Goal: Navigation & Orientation: Find specific page/section

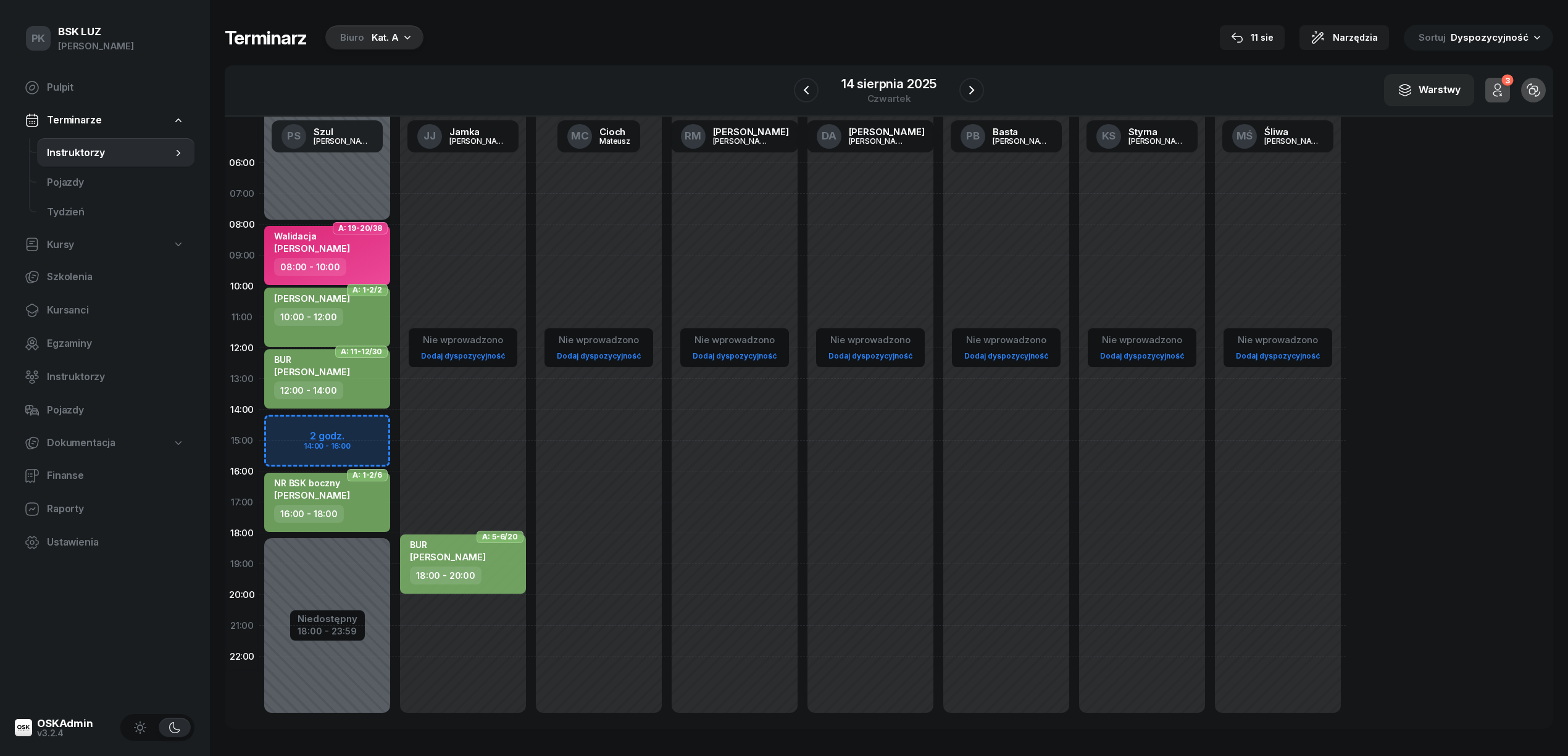
click at [389, 40] on div "Kat. A" at bounding box center [385, 37] width 27 height 14
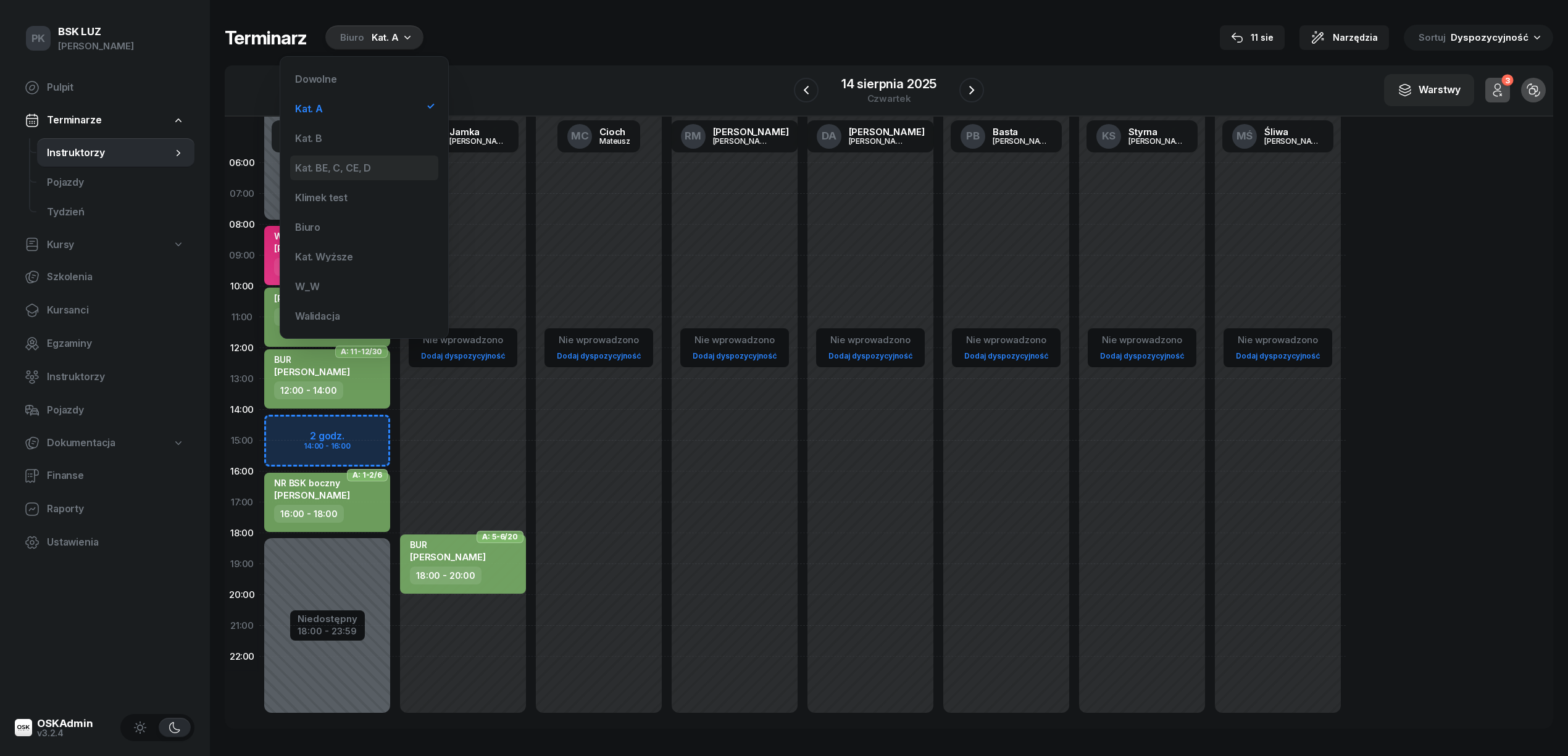
click at [354, 165] on div "Kat. BE, C, CE, D" at bounding box center [333, 168] width 76 height 10
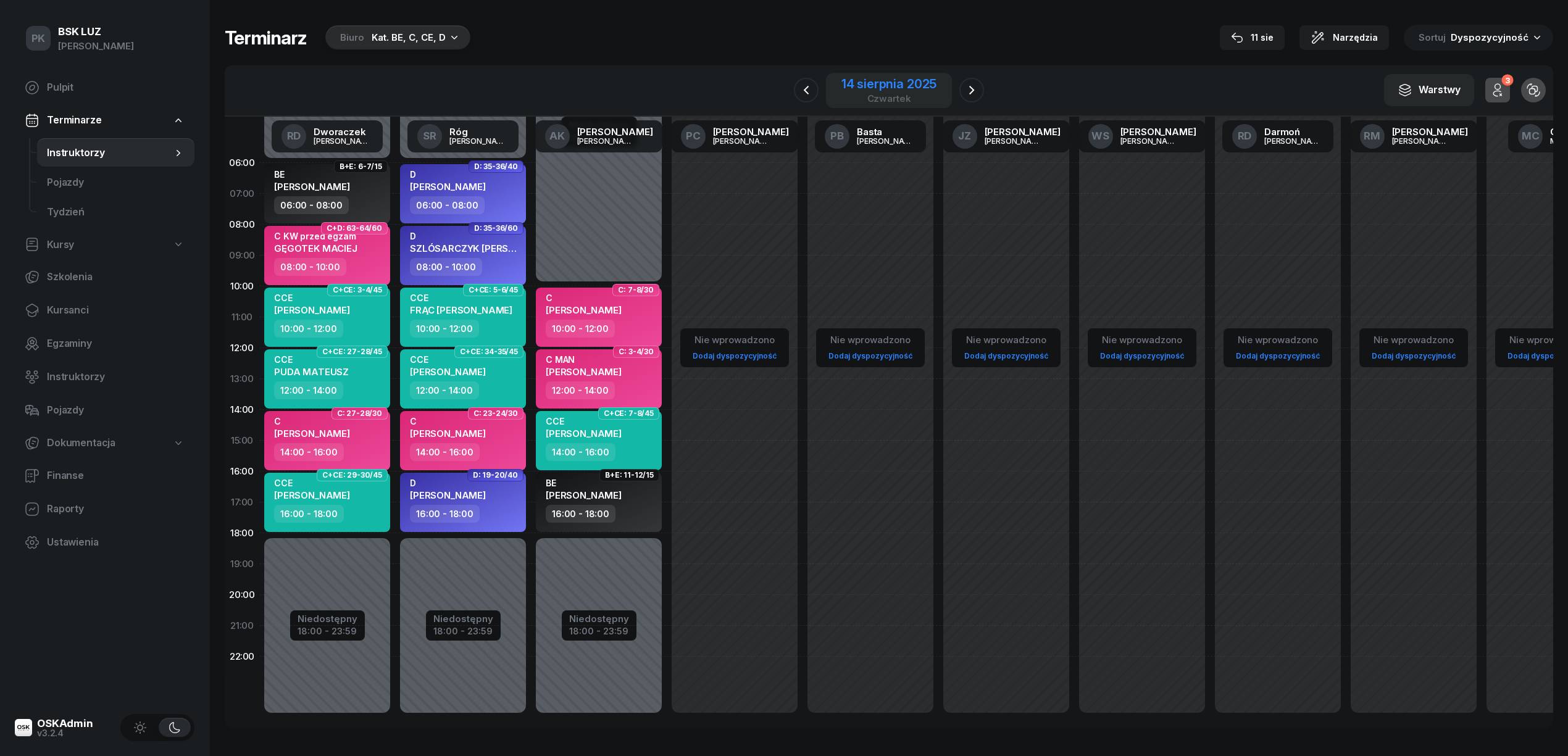
click at [941, 86] on div "14 sierpnia 2025 czwartek" at bounding box center [888, 91] width 126 height 36
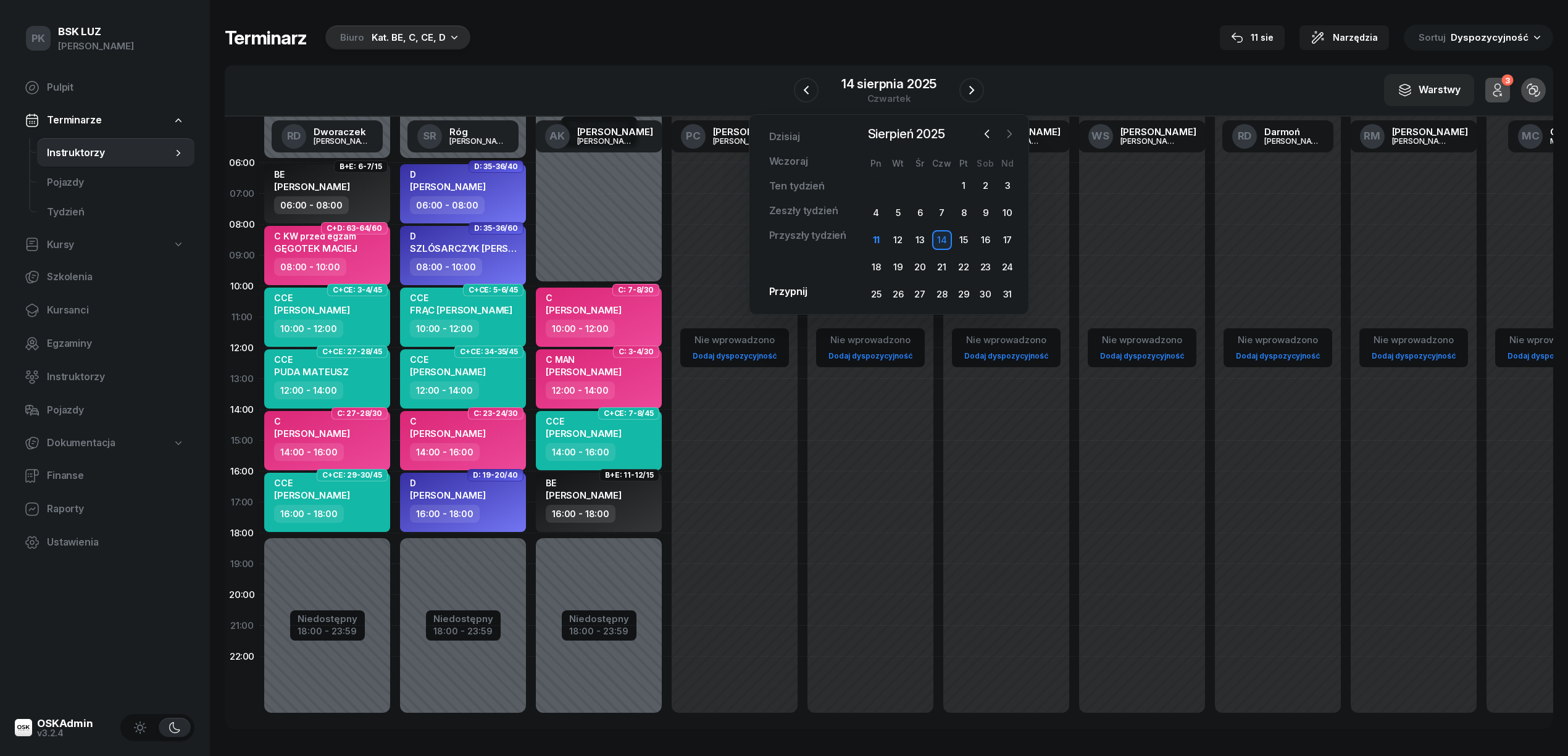
drag, startPoint x: 1018, startPoint y: 121, endPoint x: 1009, endPoint y: 132, distance: 14.2
click at [1013, 129] on div "Dzisiaj Wczoraj Ten tydzień Zeszły tydzień Przyszły tydzień Przypnij Sierpień 2…" at bounding box center [888, 214] width 281 height 201
click at [1009, 132] on icon "button" at bounding box center [1009, 134] width 13 height 13
click at [874, 183] on div "1" at bounding box center [876, 186] width 19 height 19
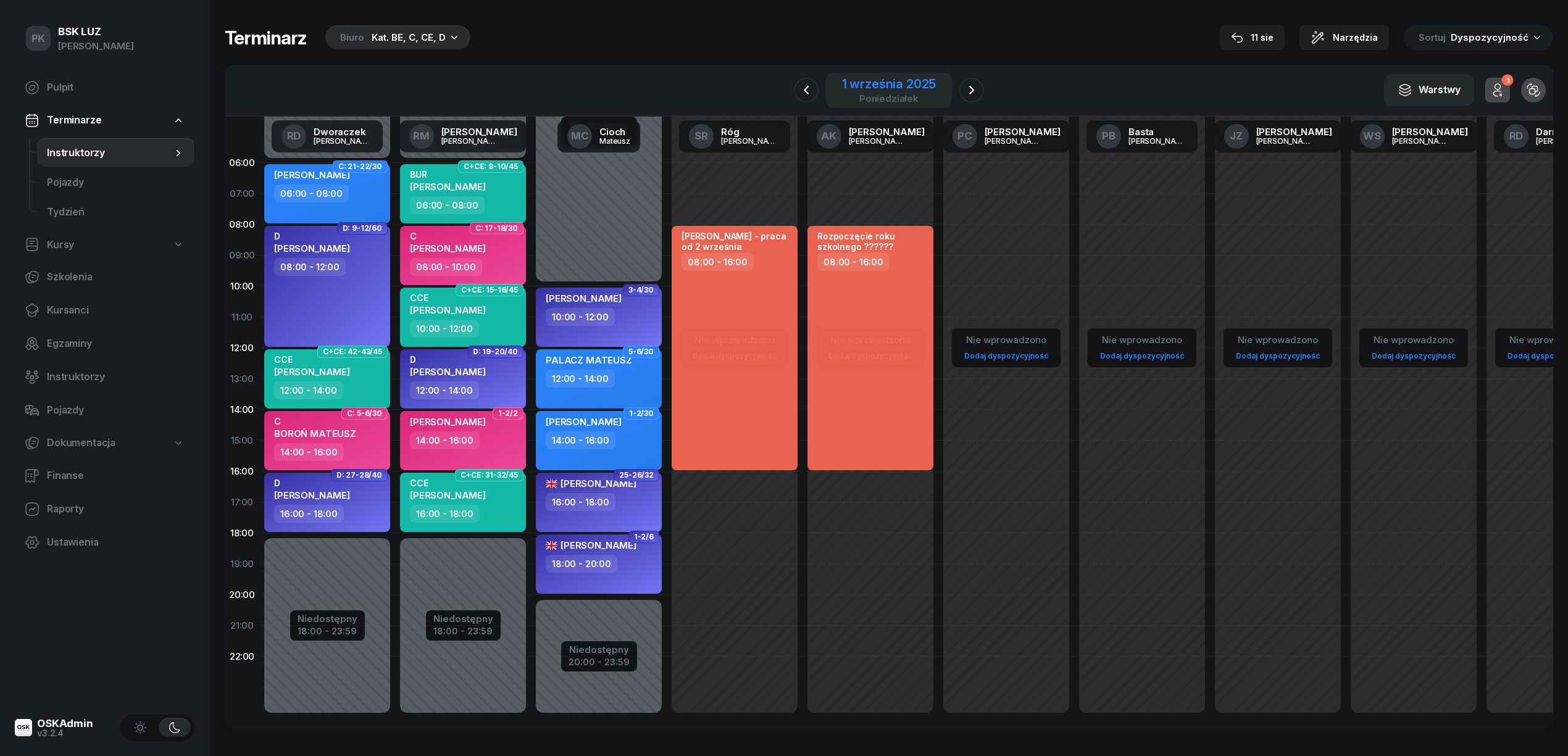
click at [902, 86] on div "1 września 2025" at bounding box center [888, 84] width 94 height 13
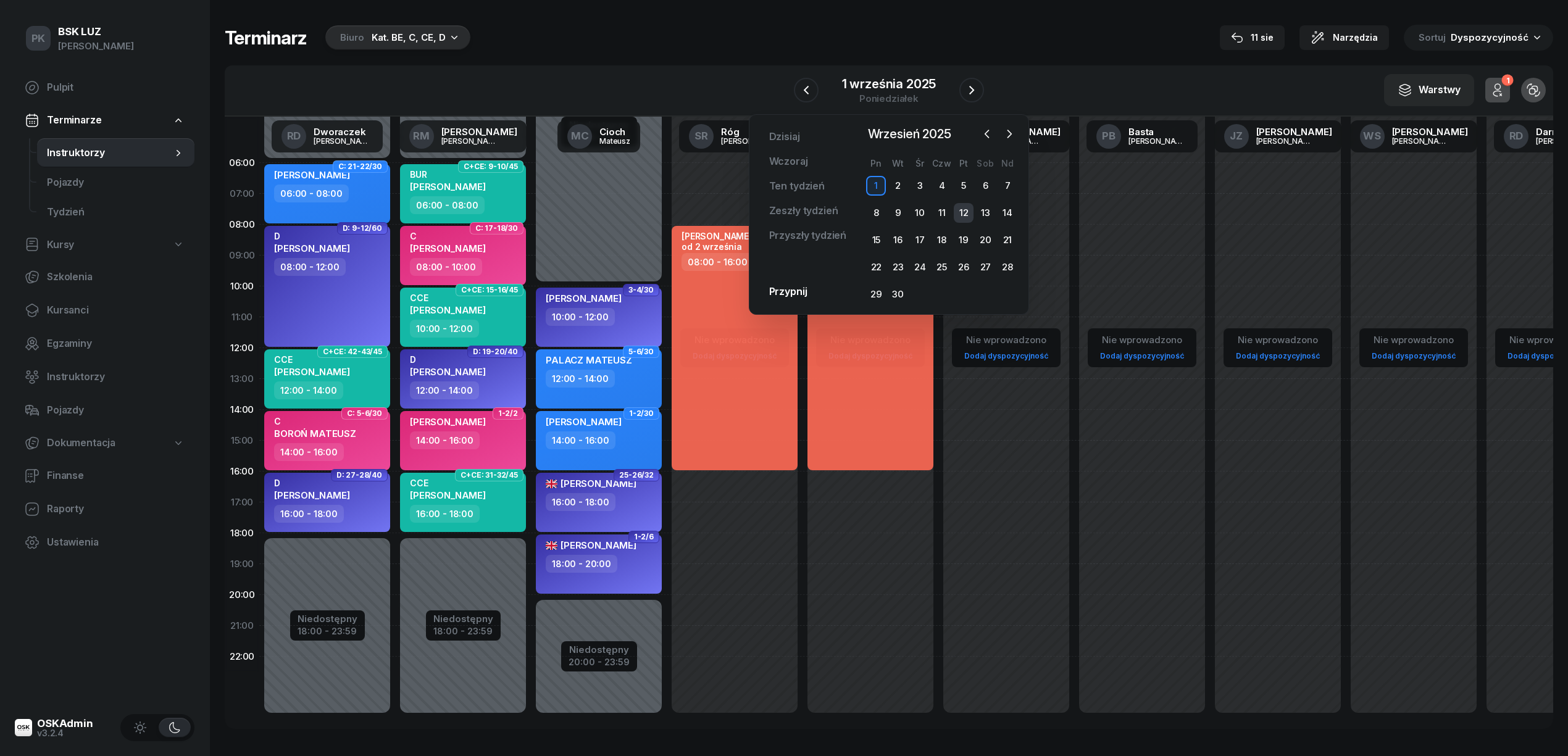
click at [964, 214] on div "12" at bounding box center [963, 213] width 19 height 19
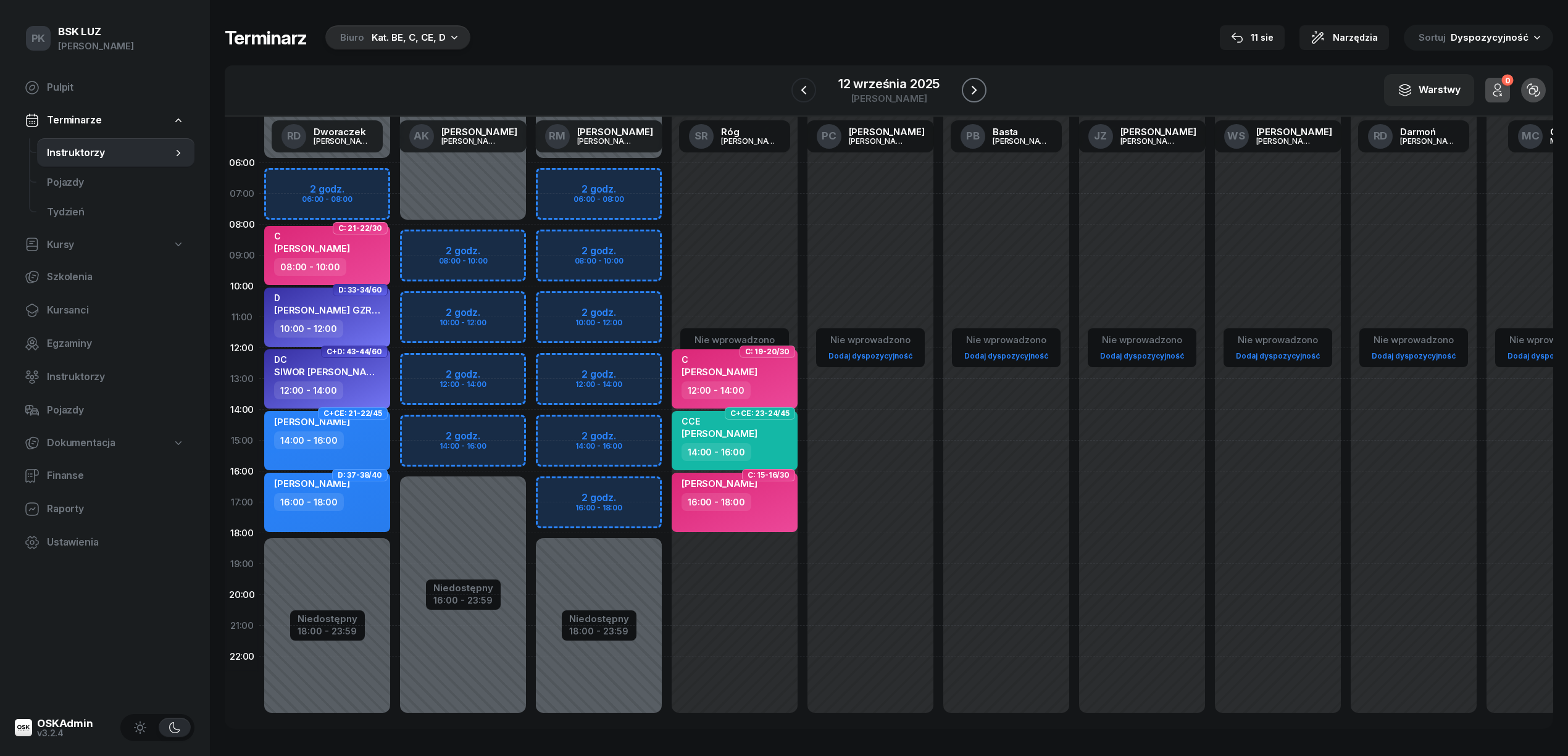
click at [971, 85] on icon "button" at bounding box center [974, 90] width 14 height 14
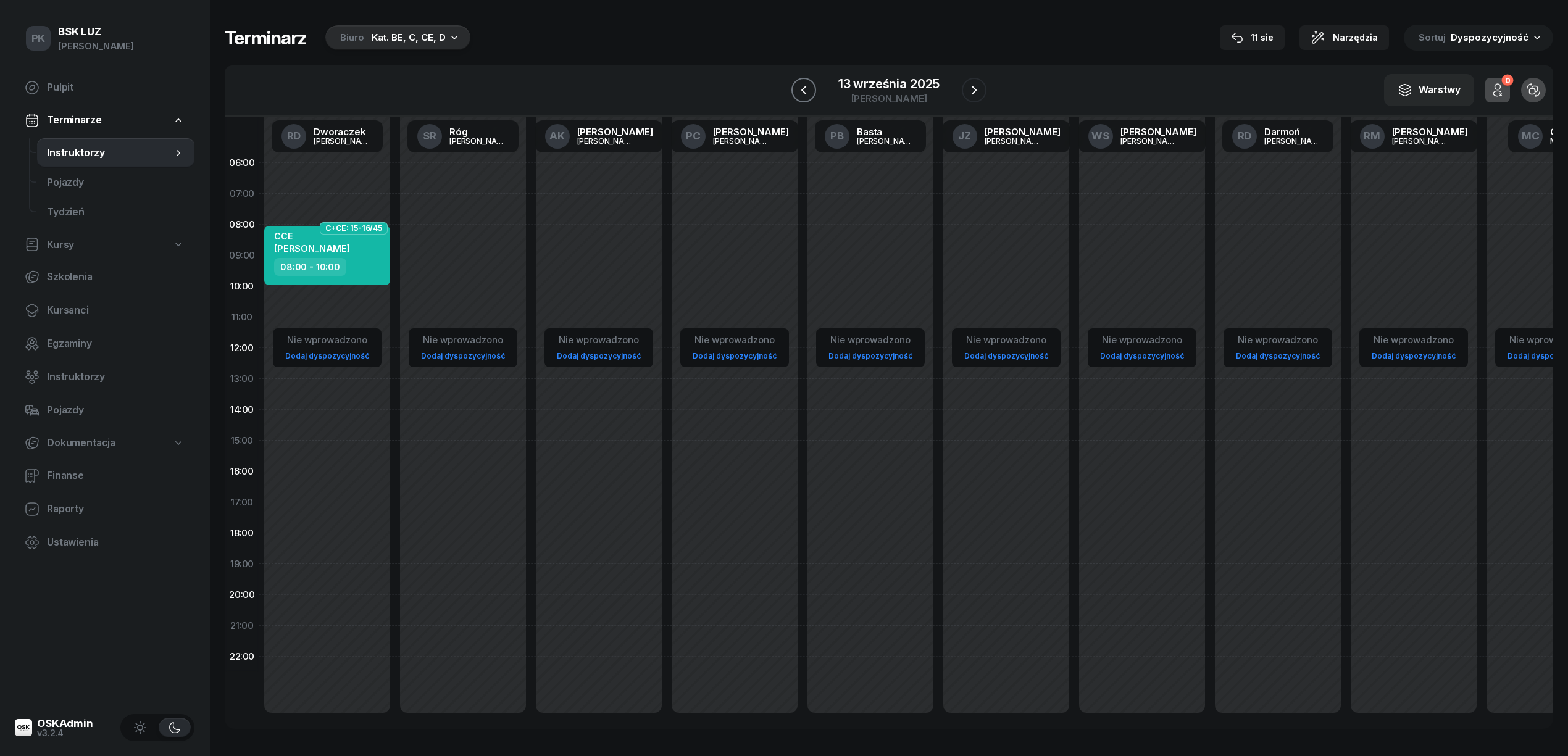
click at [798, 92] on icon "button" at bounding box center [803, 90] width 14 height 14
click at [872, 84] on div "12 września 2025" at bounding box center [888, 84] width 101 height 13
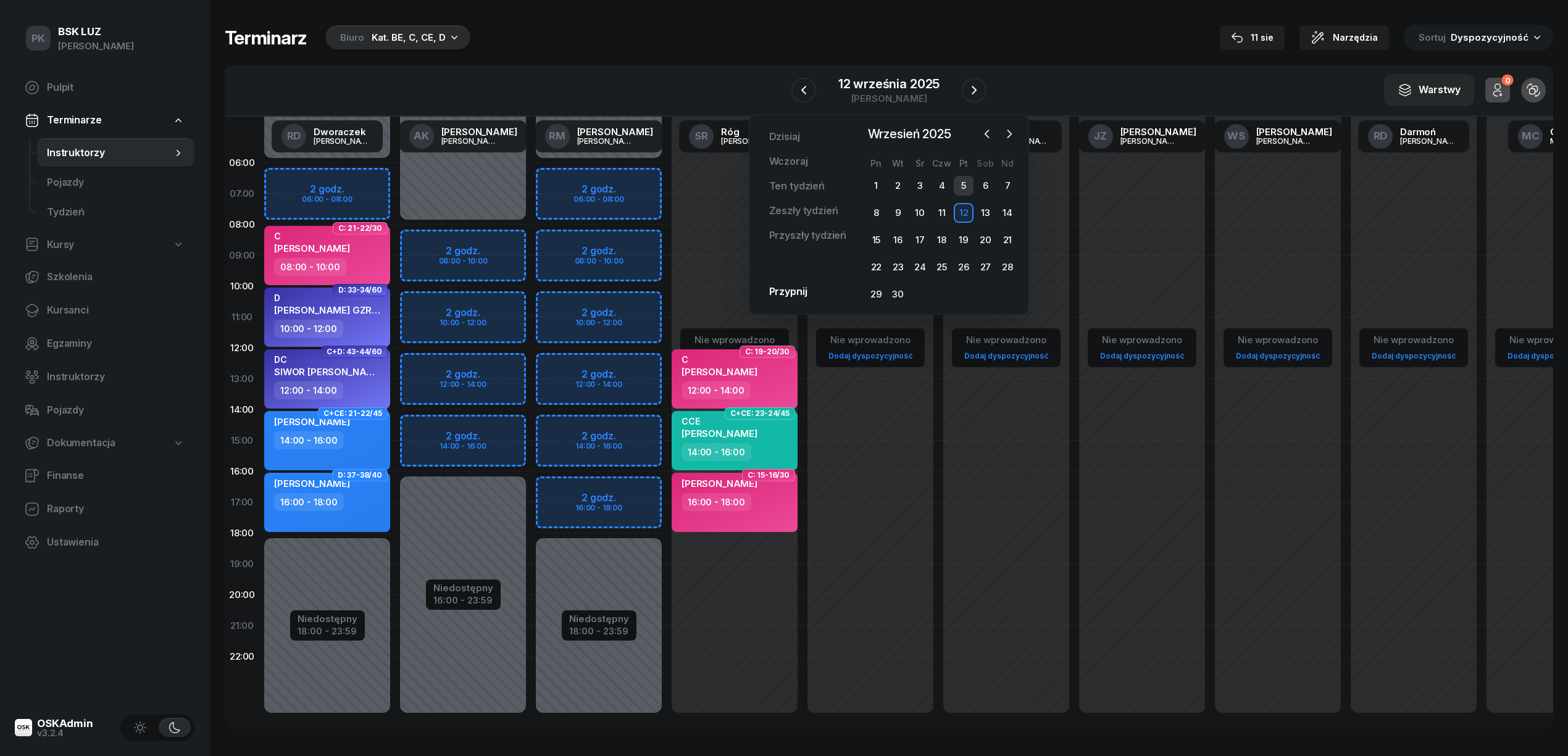
click at [954, 181] on div "5" at bounding box center [963, 186] width 19 height 19
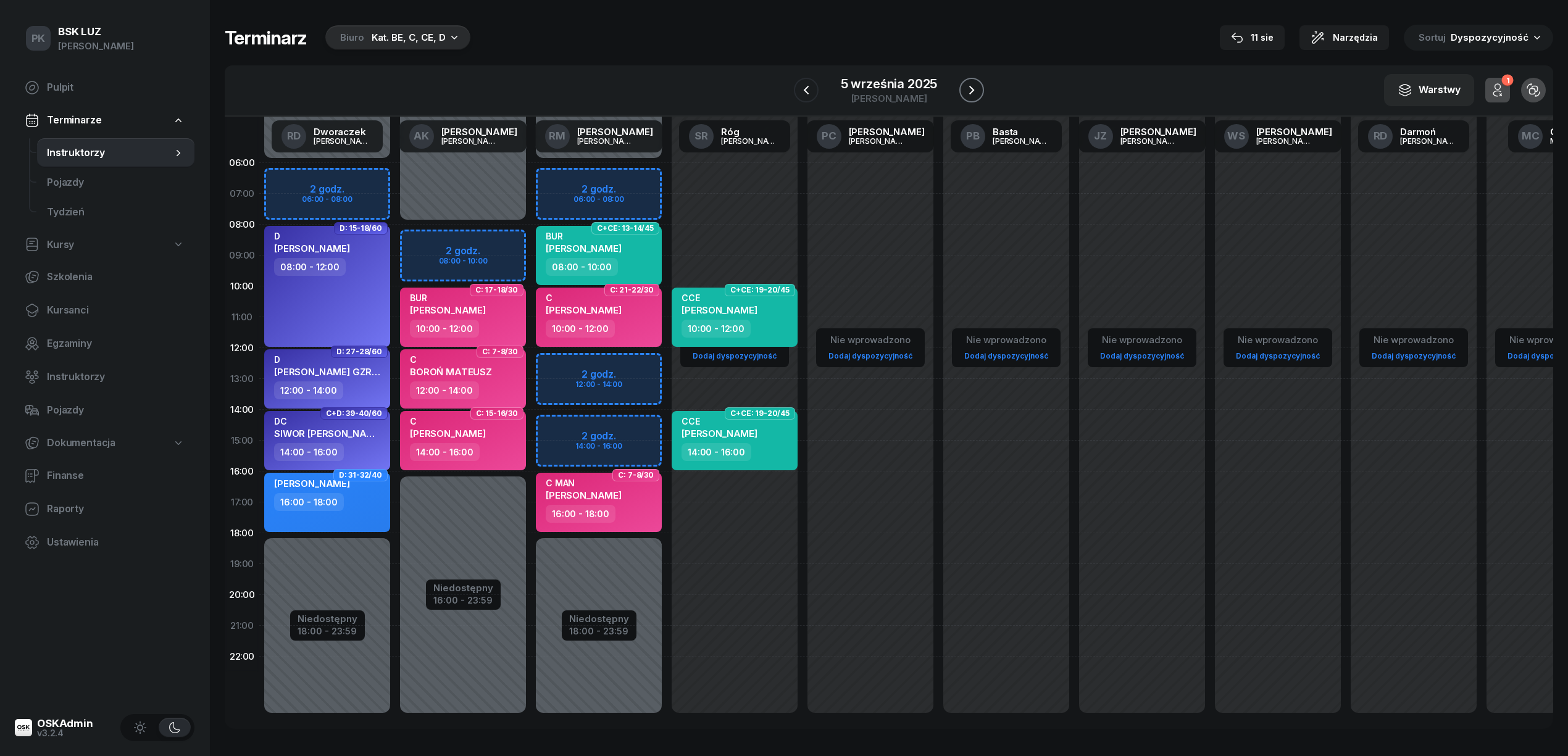
click at [973, 86] on icon "button" at bounding box center [971, 90] width 14 height 14
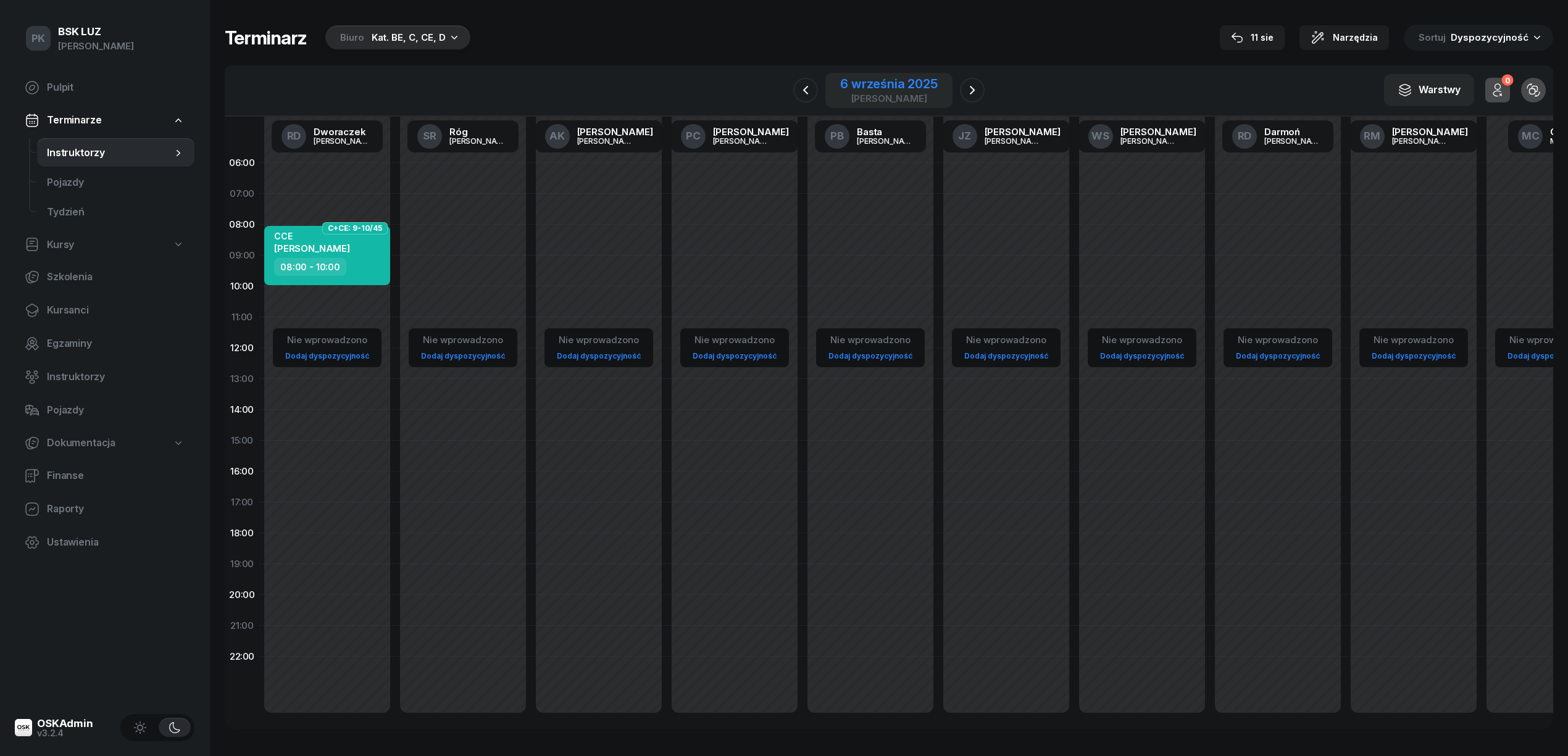
click at [903, 86] on div "6 września 2025" at bounding box center [888, 84] width 97 height 13
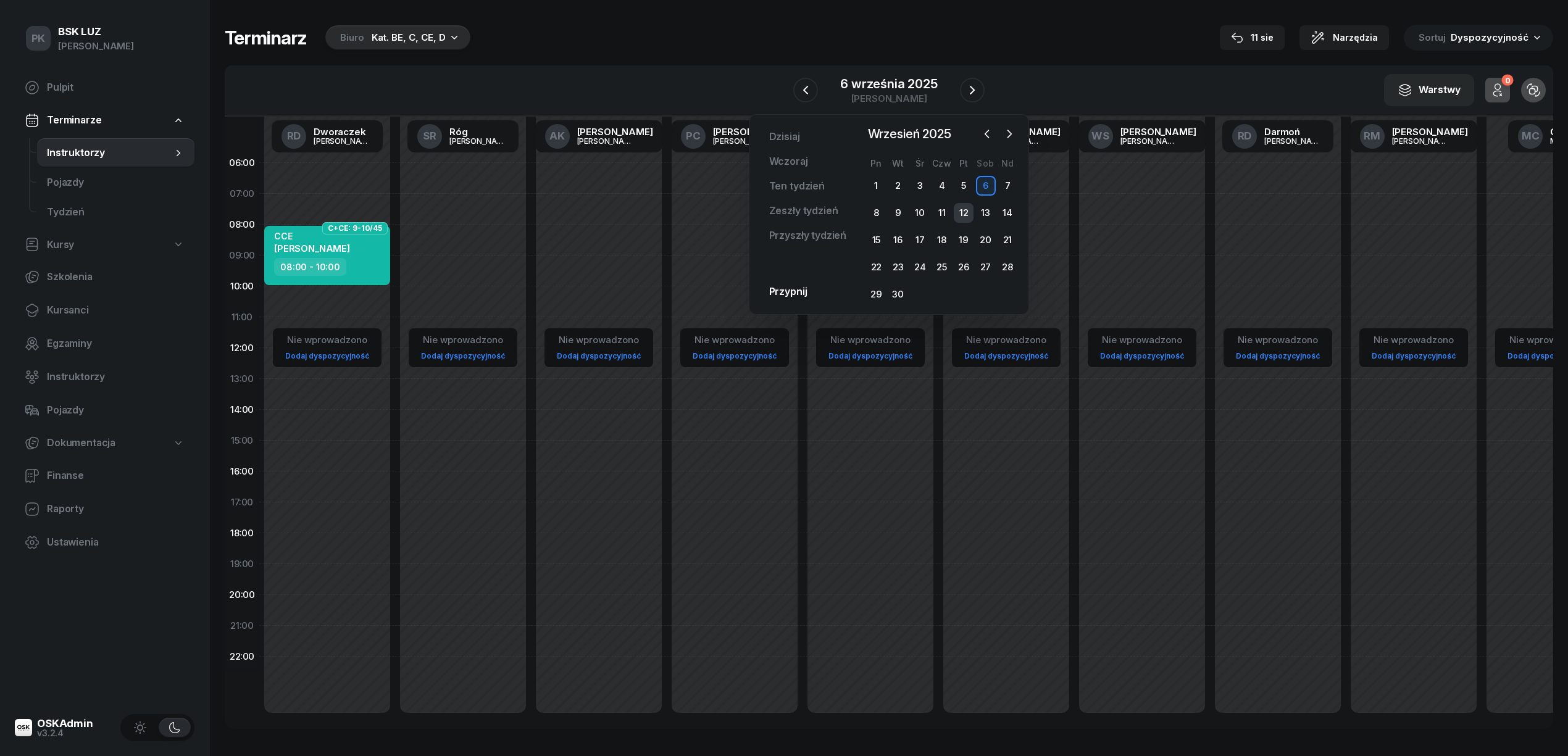
click at [961, 214] on div "12" at bounding box center [963, 213] width 19 height 19
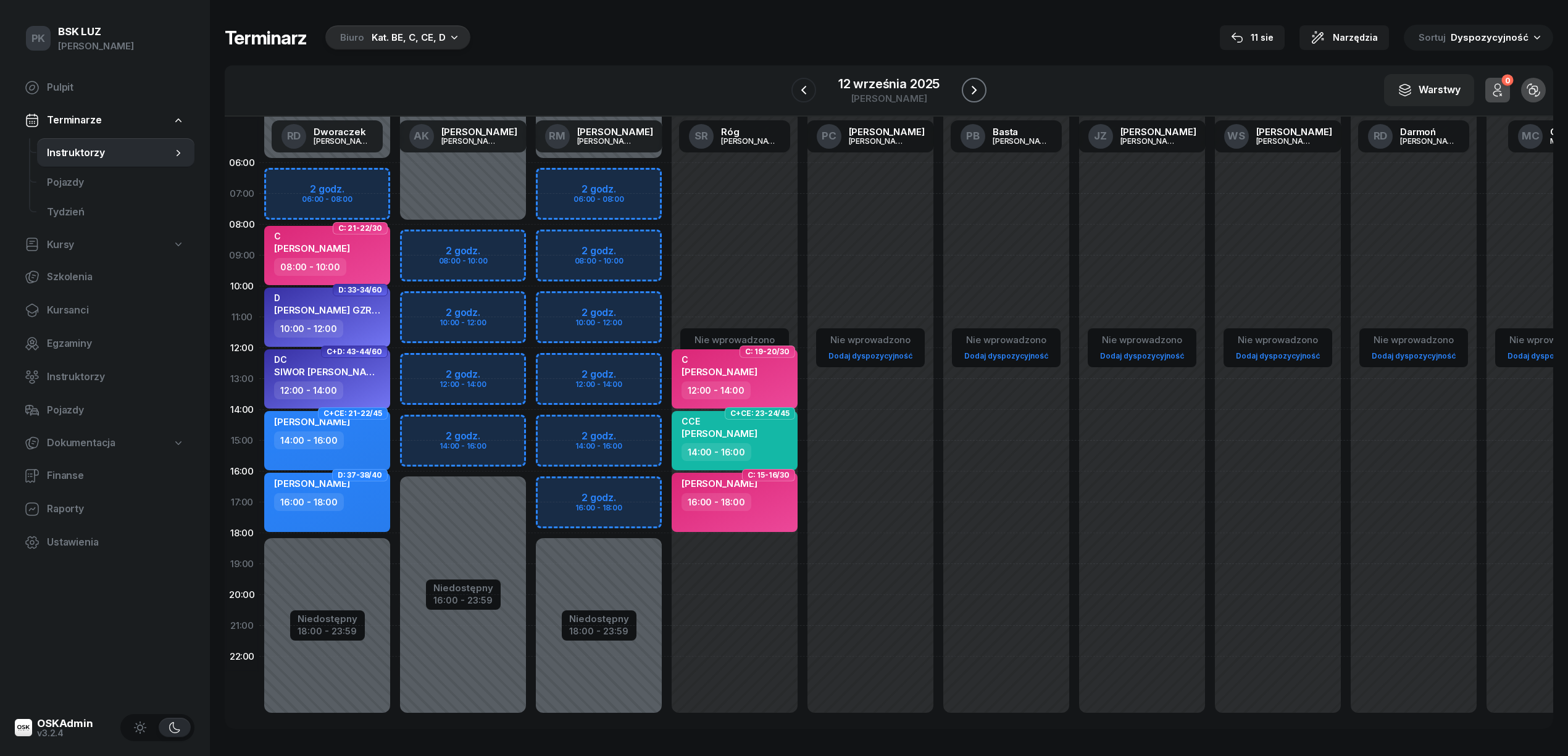
click at [967, 92] on icon "button" at bounding box center [974, 90] width 14 height 14
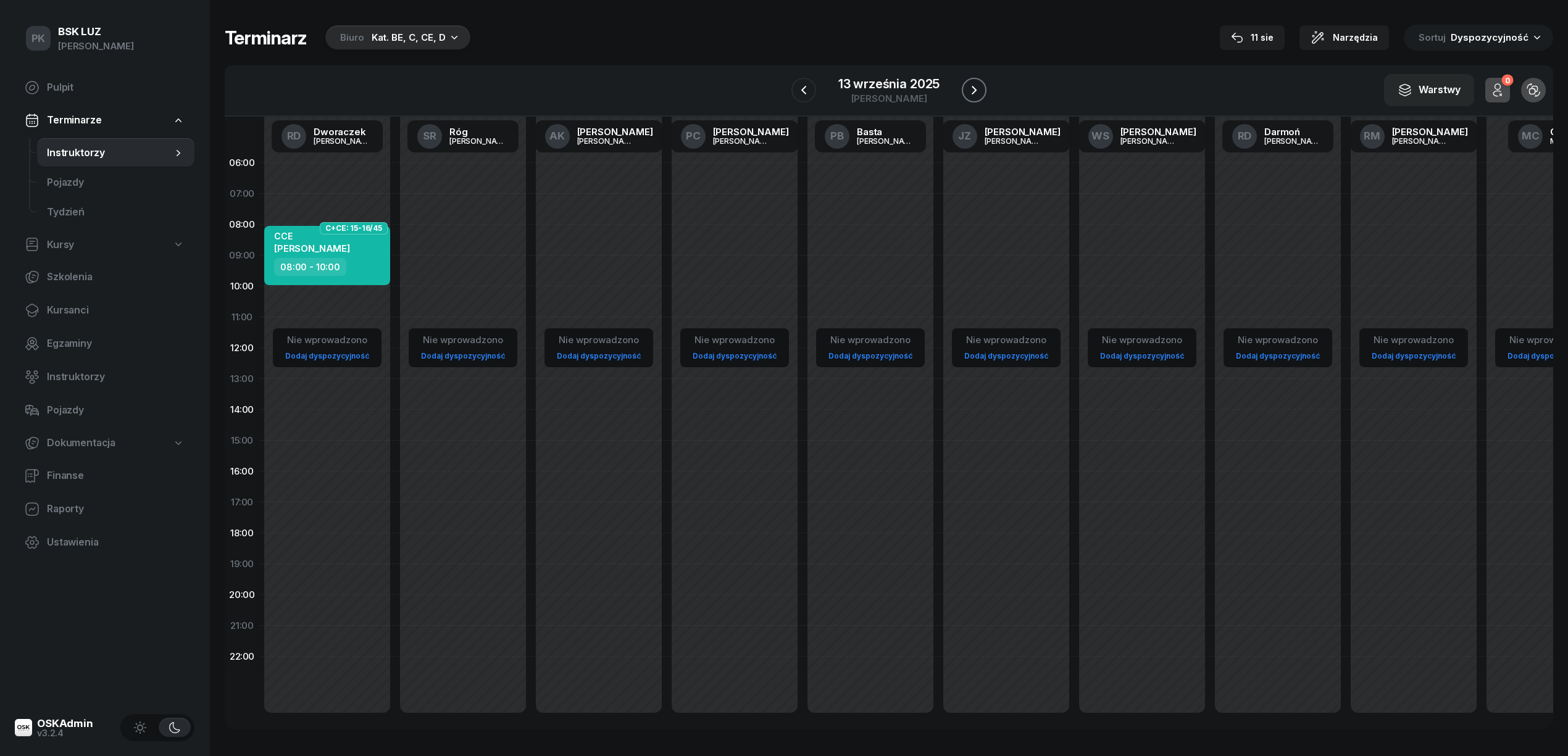
click at [967, 92] on icon "button" at bounding box center [974, 90] width 14 height 14
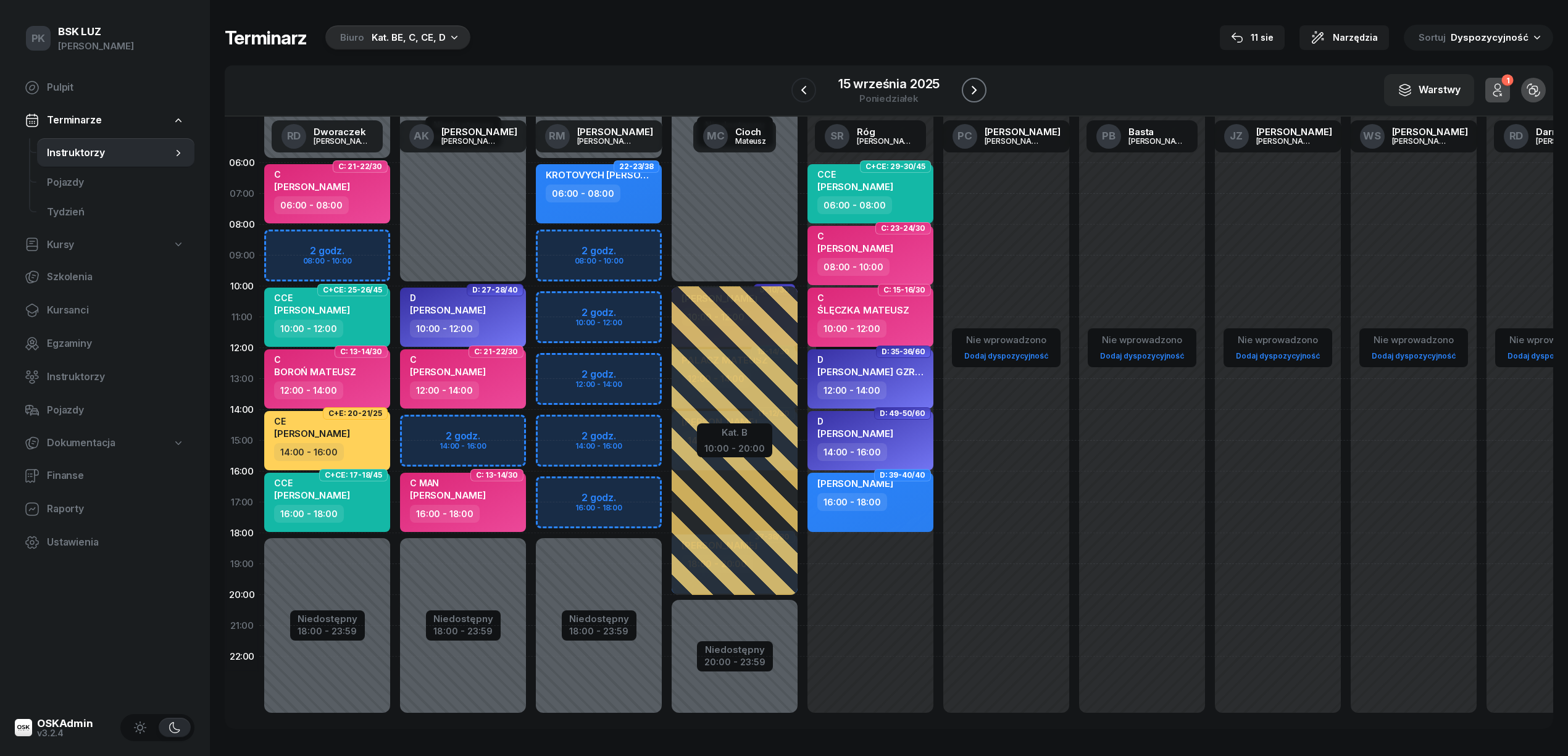
click at [971, 92] on icon "button" at bounding box center [974, 90] width 14 height 14
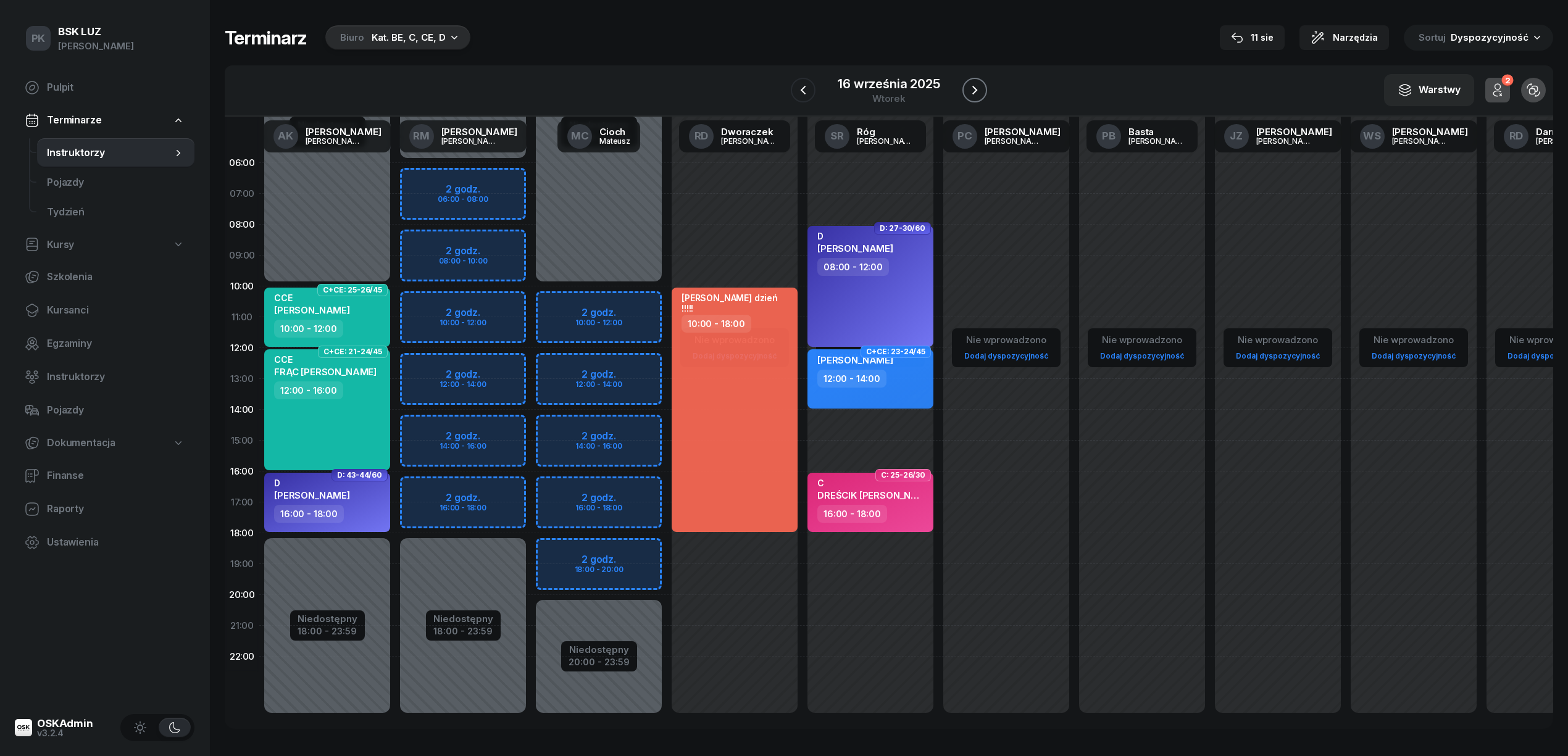
click at [971, 92] on icon "button" at bounding box center [974, 90] width 14 height 14
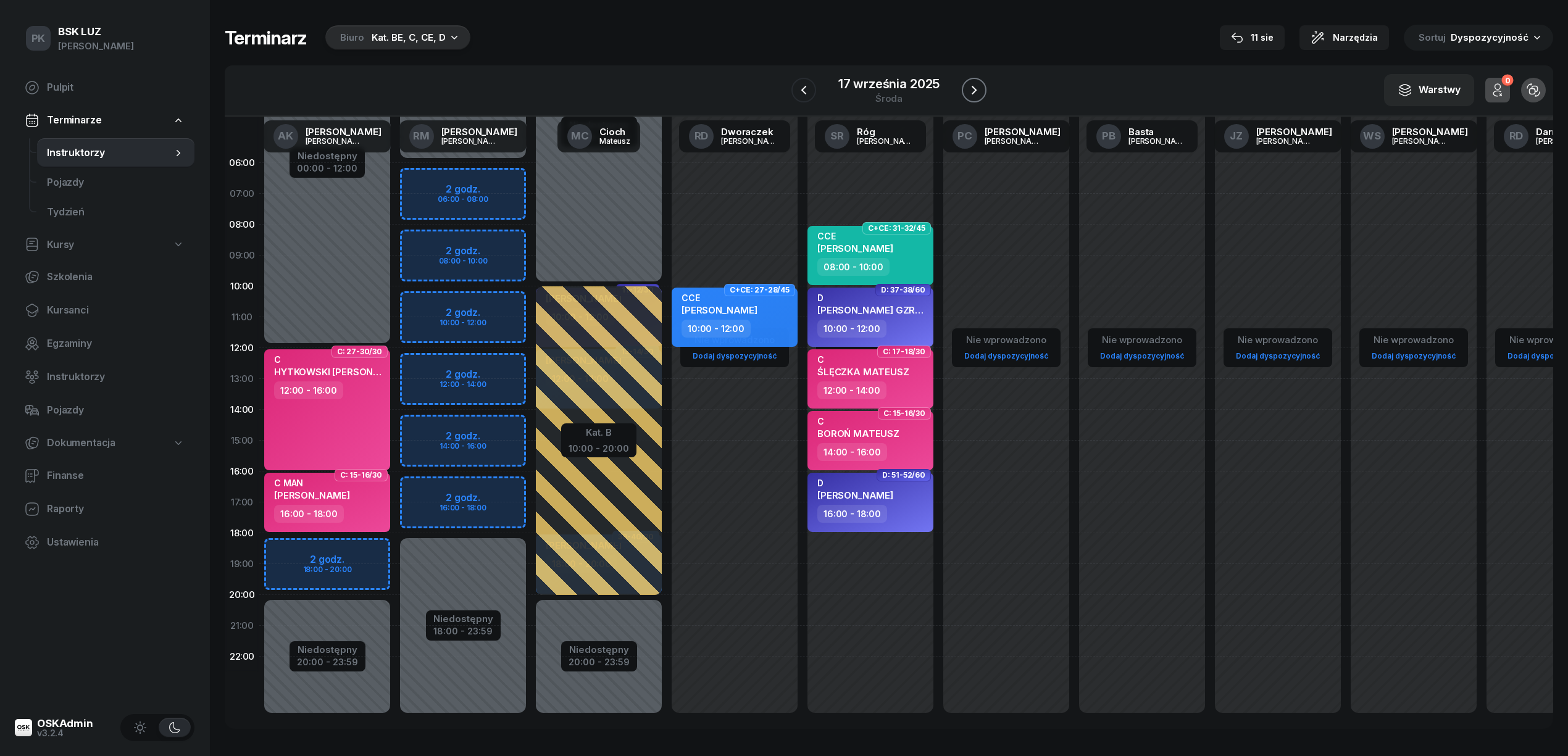
click at [970, 90] on icon "button" at bounding box center [974, 90] width 14 height 14
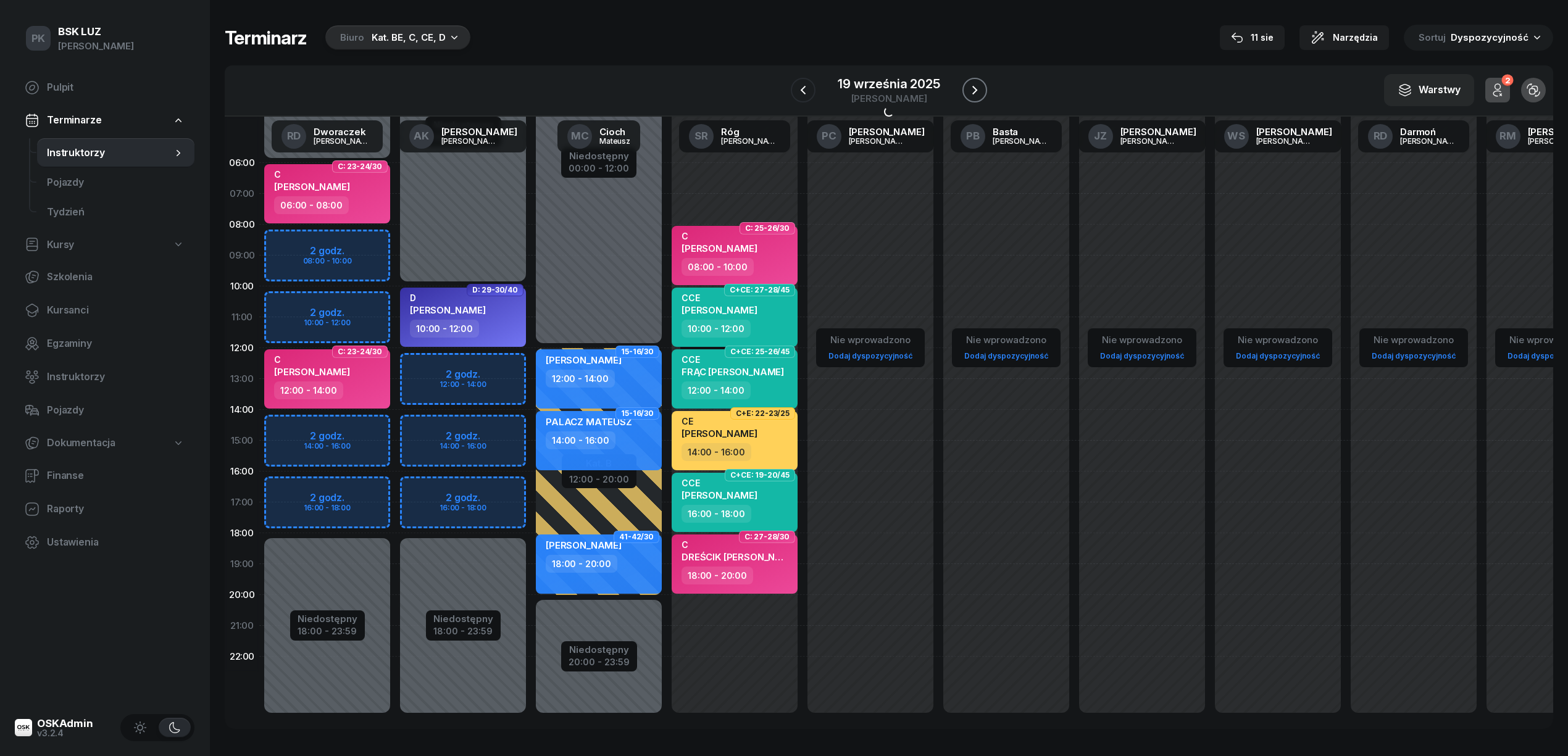
click at [970, 90] on icon "button" at bounding box center [974, 90] width 14 height 14
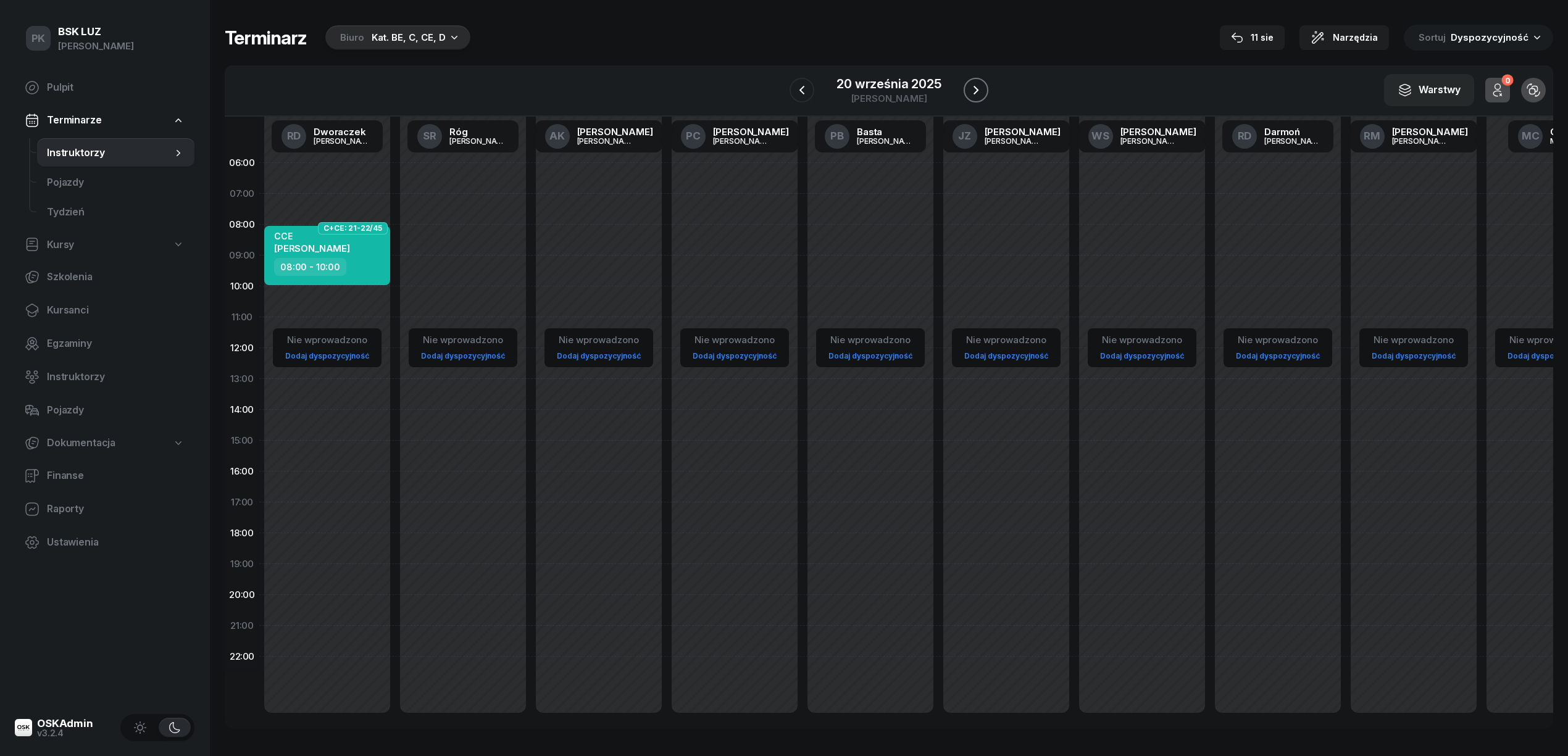
click at [969, 89] on icon "button" at bounding box center [976, 90] width 14 height 14
click at [969, 89] on icon "button" at bounding box center [974, 90] width 14 height 14
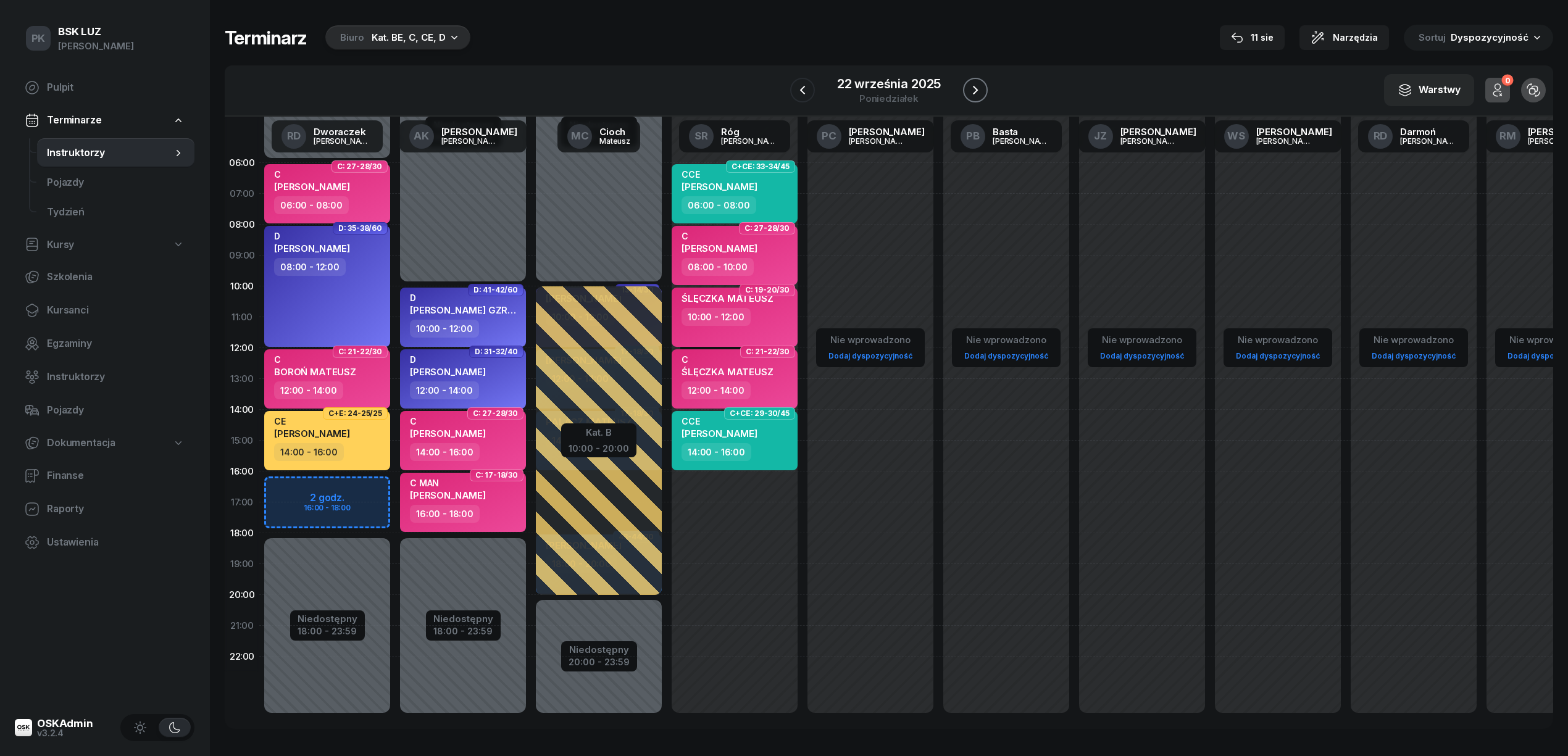
click at [968, 92] on icon "button" at bounding box center [975, 90] width 14 height 14
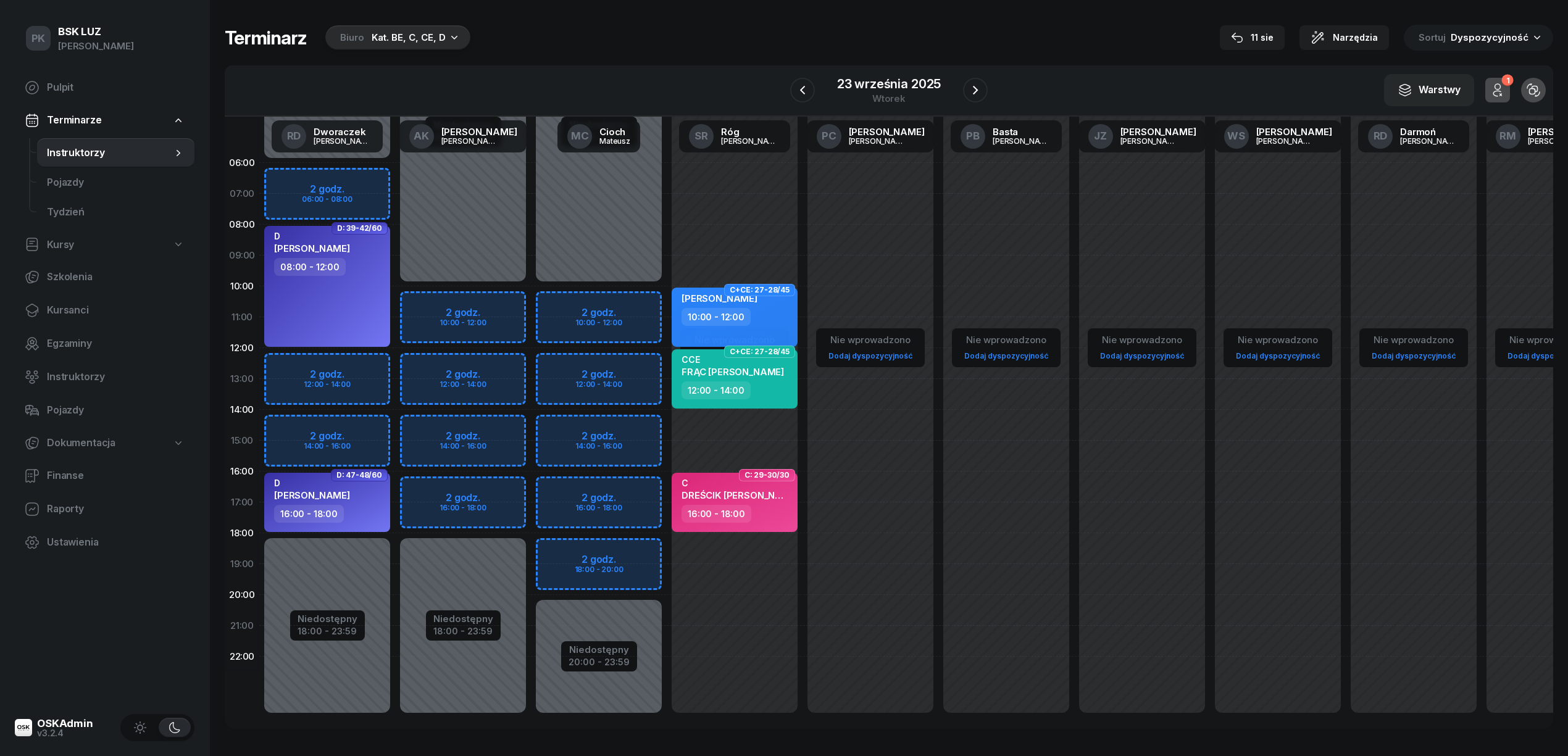
click at [820, 90] on div "23 września 2025 wtorek" at bounding box center [888, 91] width 197 height 36
click at [805, 90] on icon "button" at bounding box center [802, 90] width 14 height 14
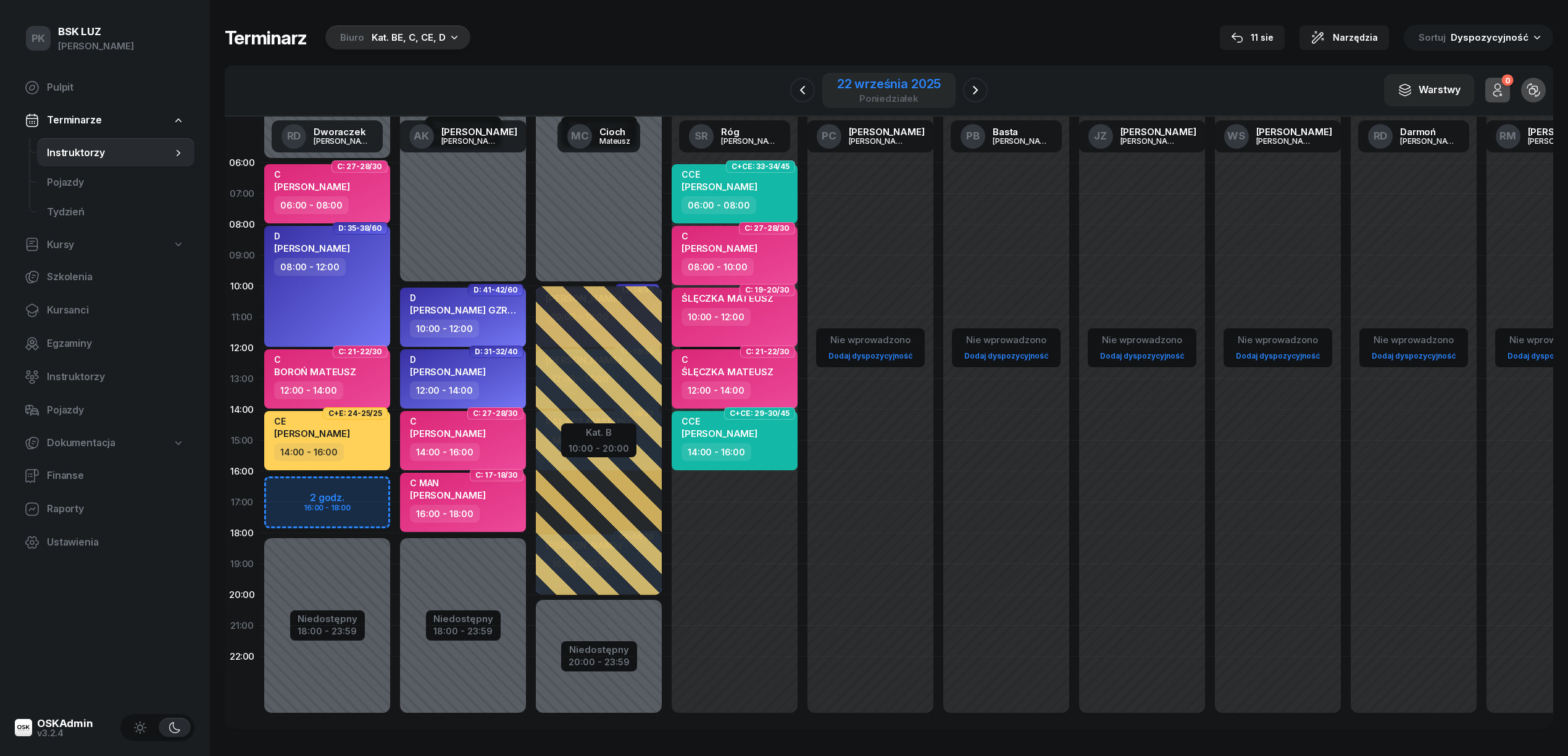
click at [828, 75] on div "22 września 2025 poniedziałek" at bounding box center [888, 91] width 133 height 36
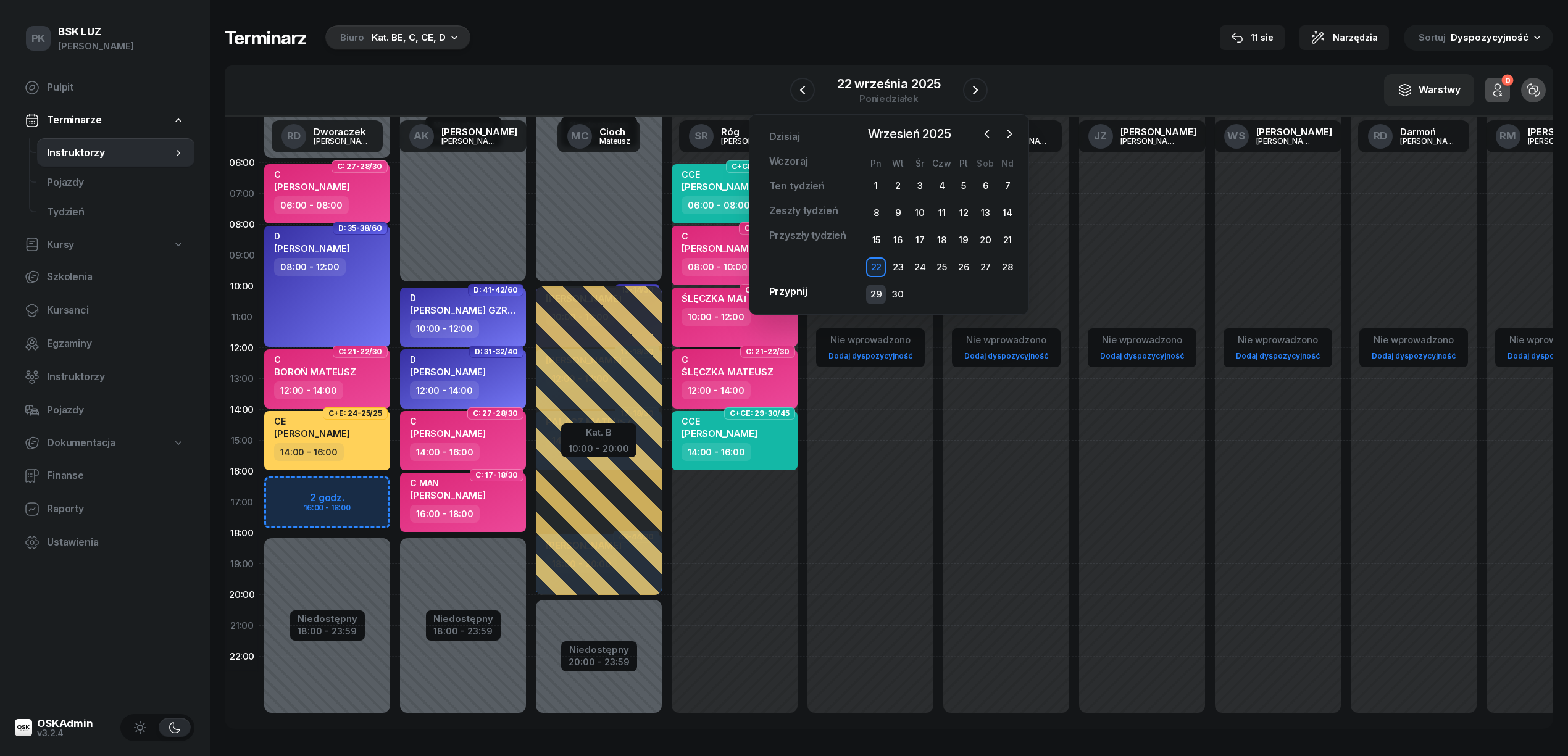
click at [871, 289] on div "29" at bounding box center [876, 294] width 19 height 19
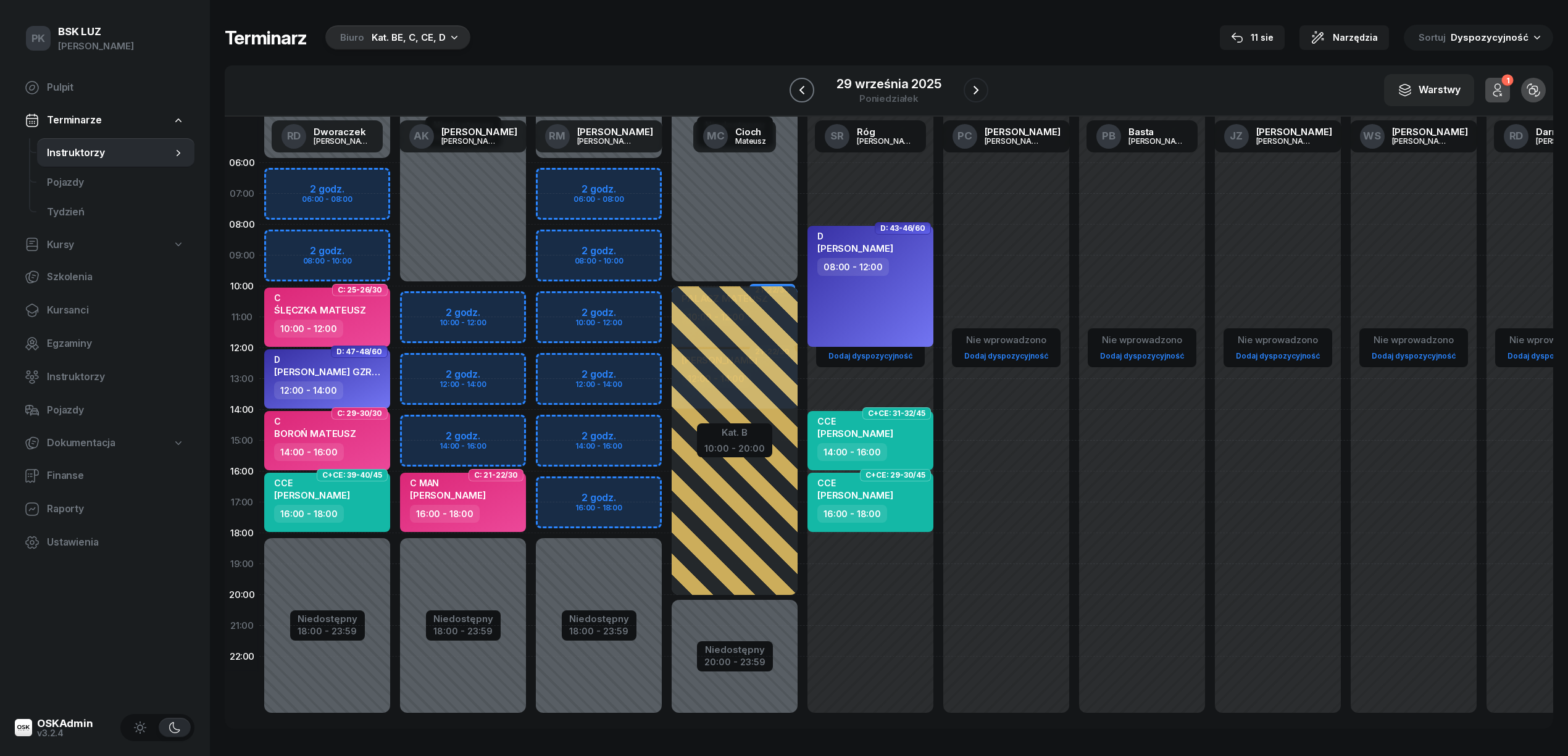
click at [805, 92] on icon "button" at bounding box center [801, 90] width 14 height 14
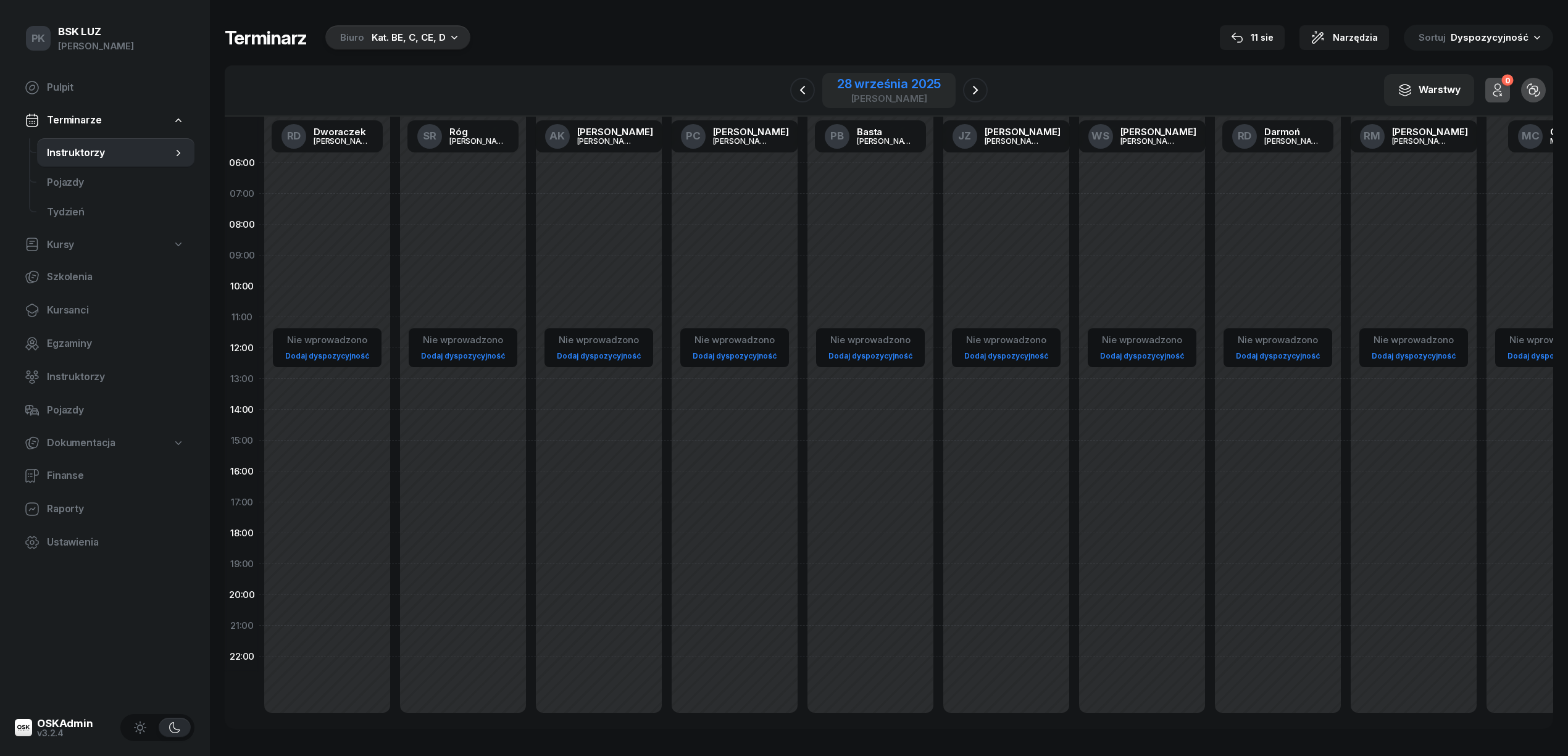
click at [926, 85] on div "28 września 2025" at bounding box center [889, 84] width 103 height 13
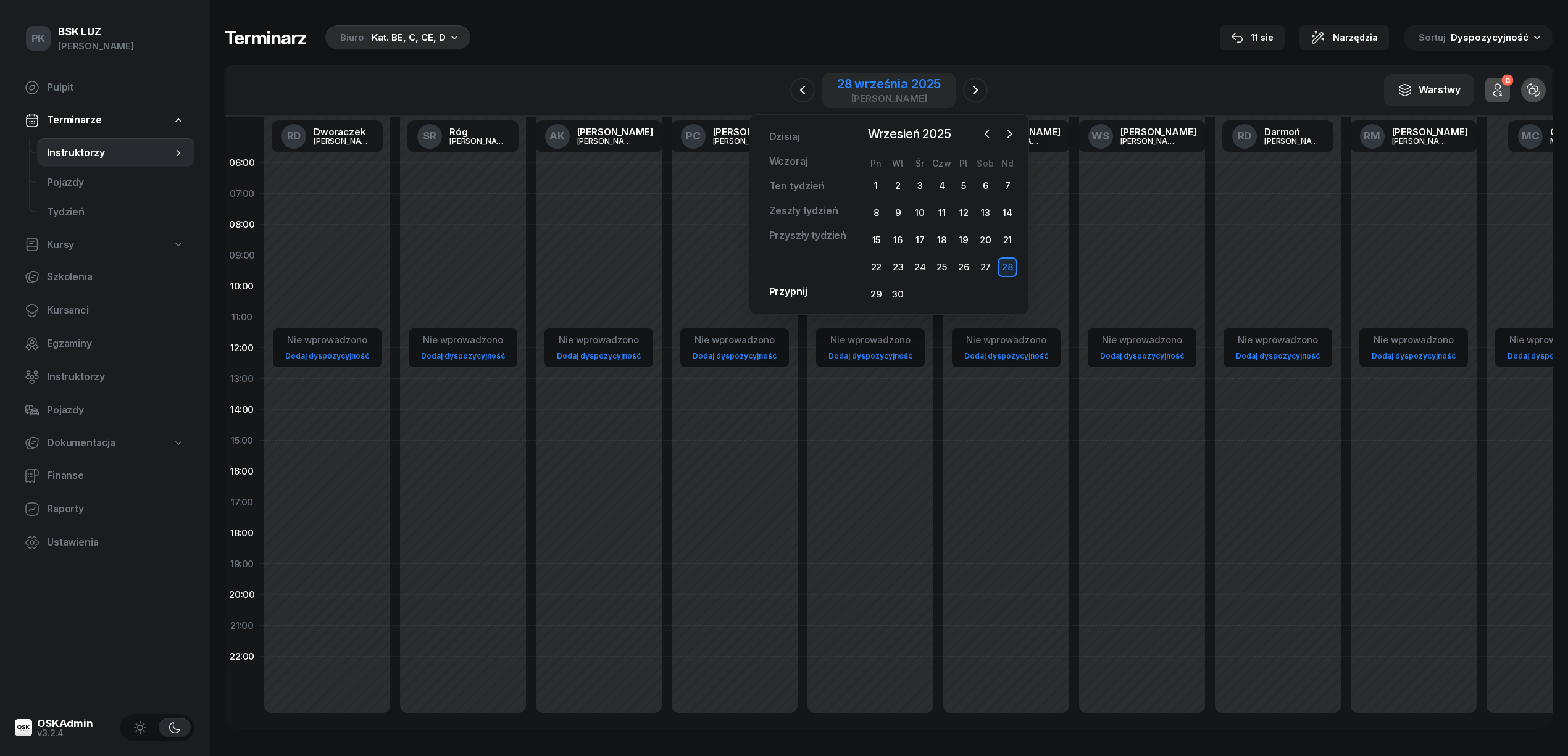
click at [921, 86] on div "28 września 2025" at bounding box center [889, 84] width 103 height 13
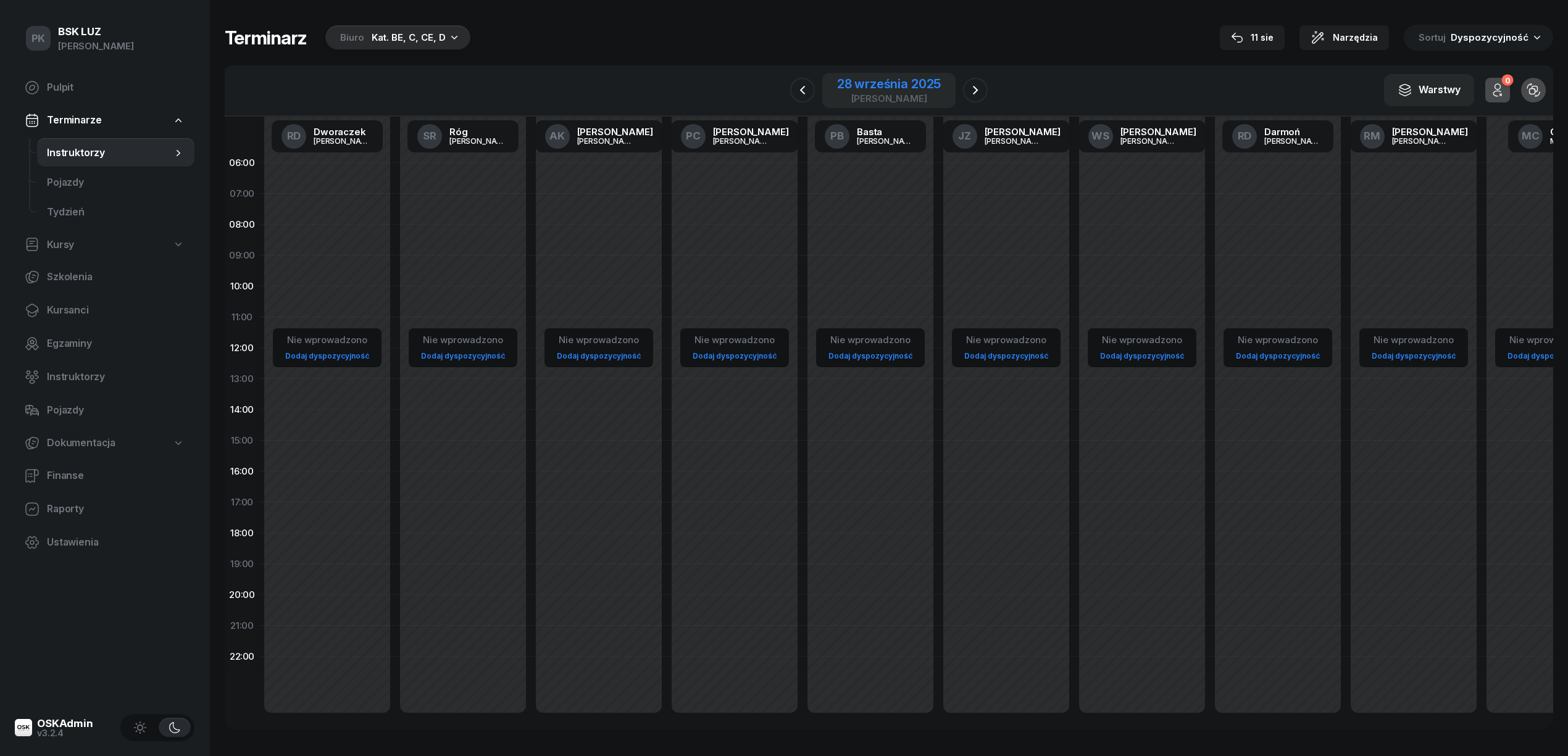
click at [921, 85] on div "28 września 2025" at bounding box center [889, 84] width 103 height 13
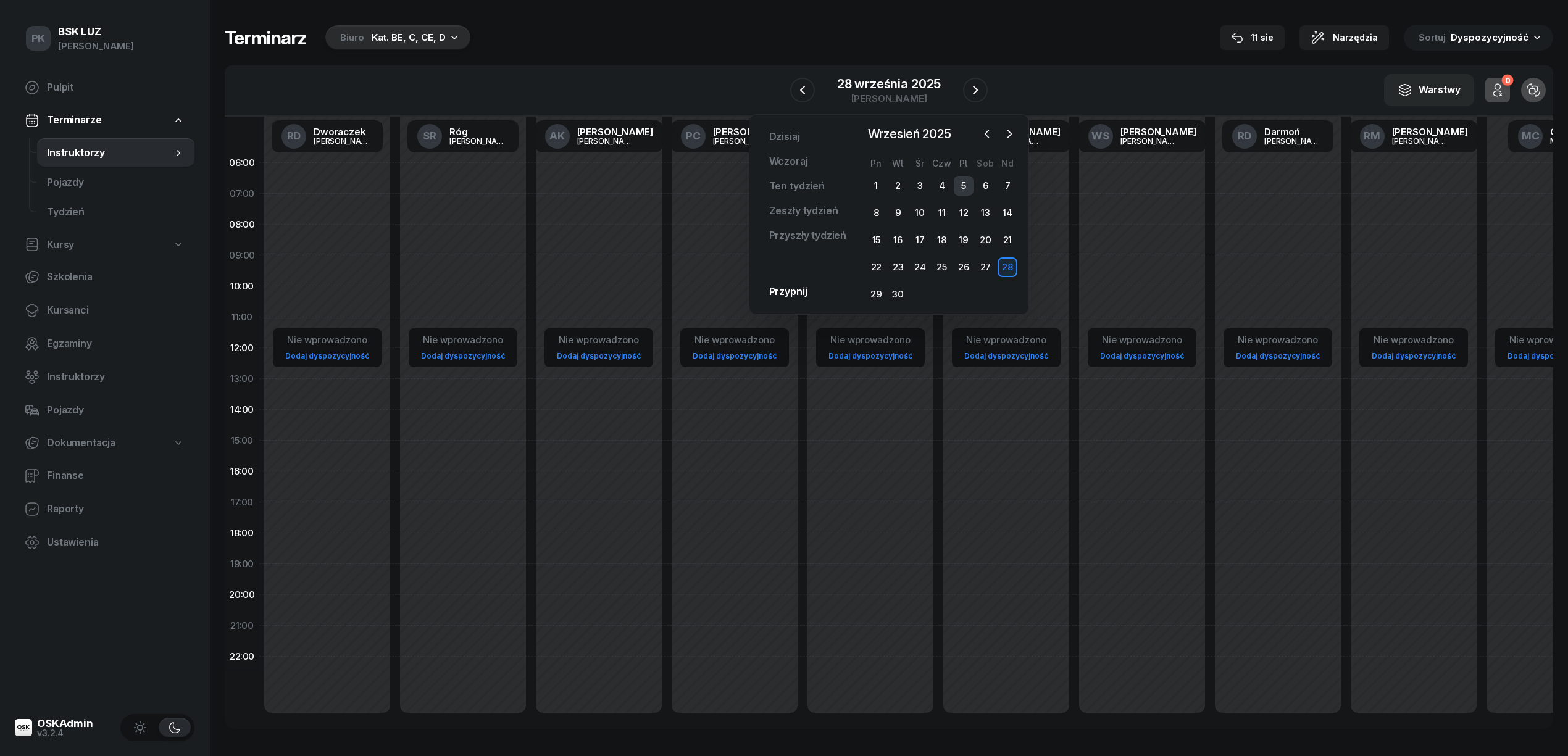
click at [963, 181] on div "5" at bounding box center [963, 186] width 19 height 19
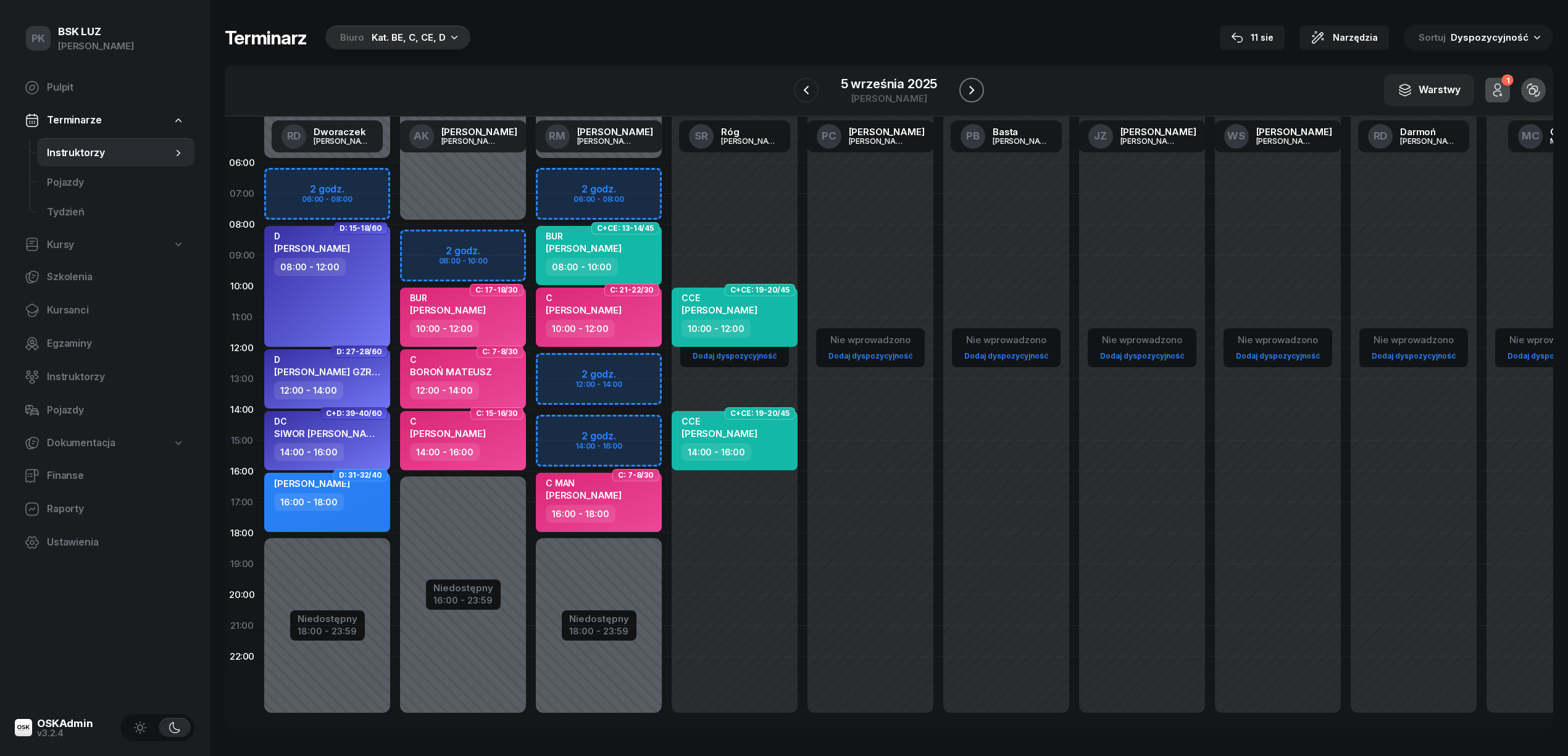
click at [967, 92] on icon "button" at bounding box center [971, 90] width 14 height 14
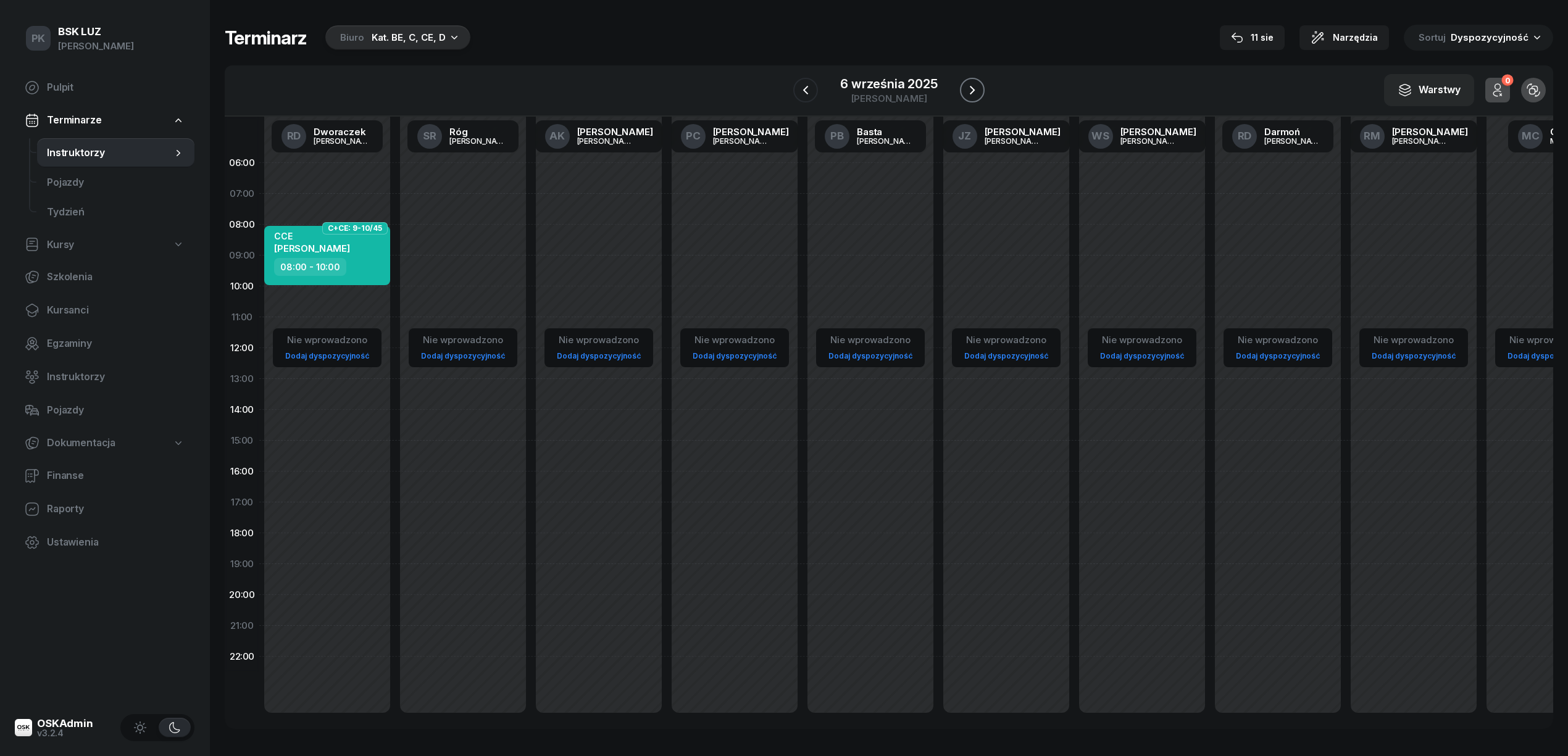
click at [967, 92] on icon "button" at bounding box center [971, 90] width 14 height 14
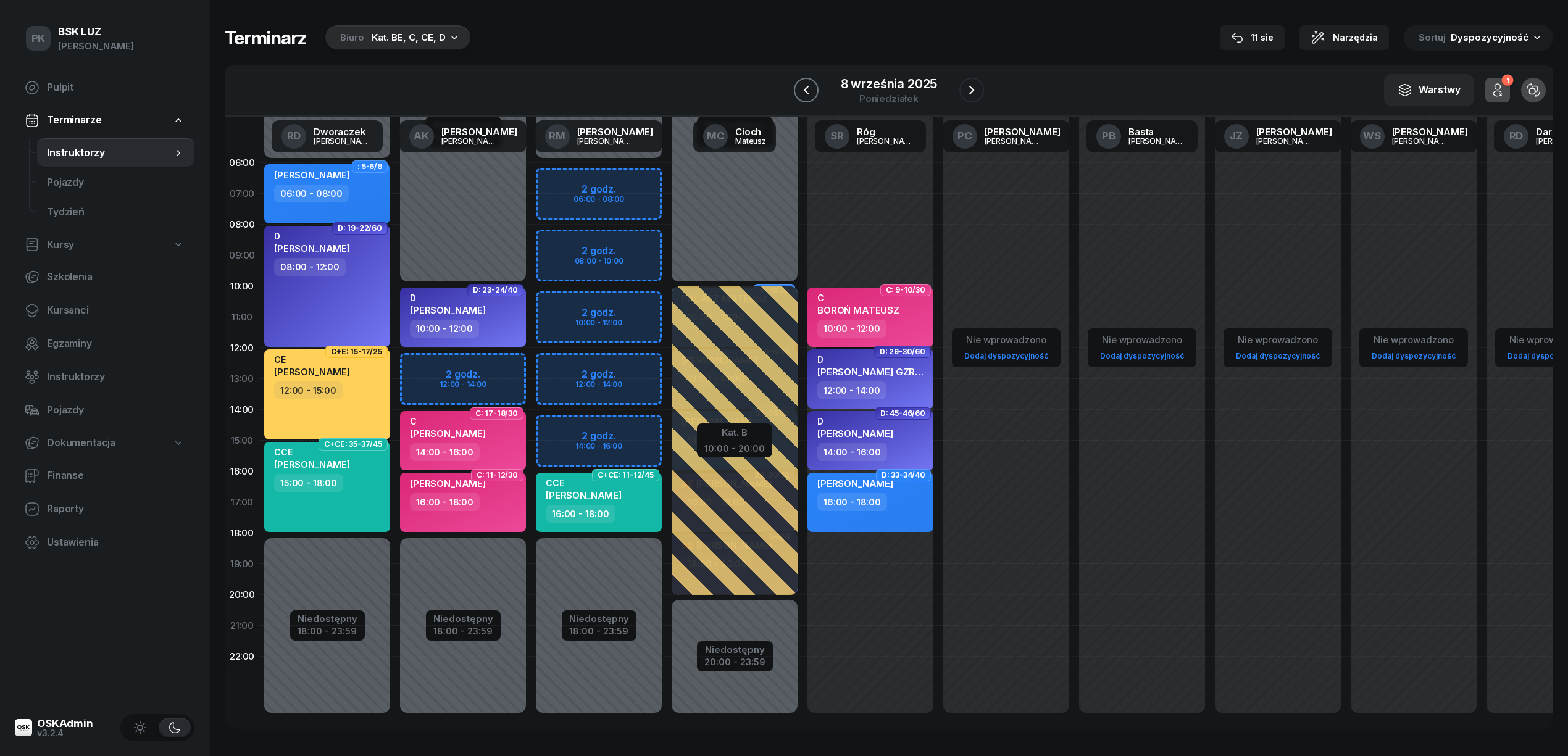
click at [812, 92] on icon "button" at bounding box center [805, 90] width 14 height 14
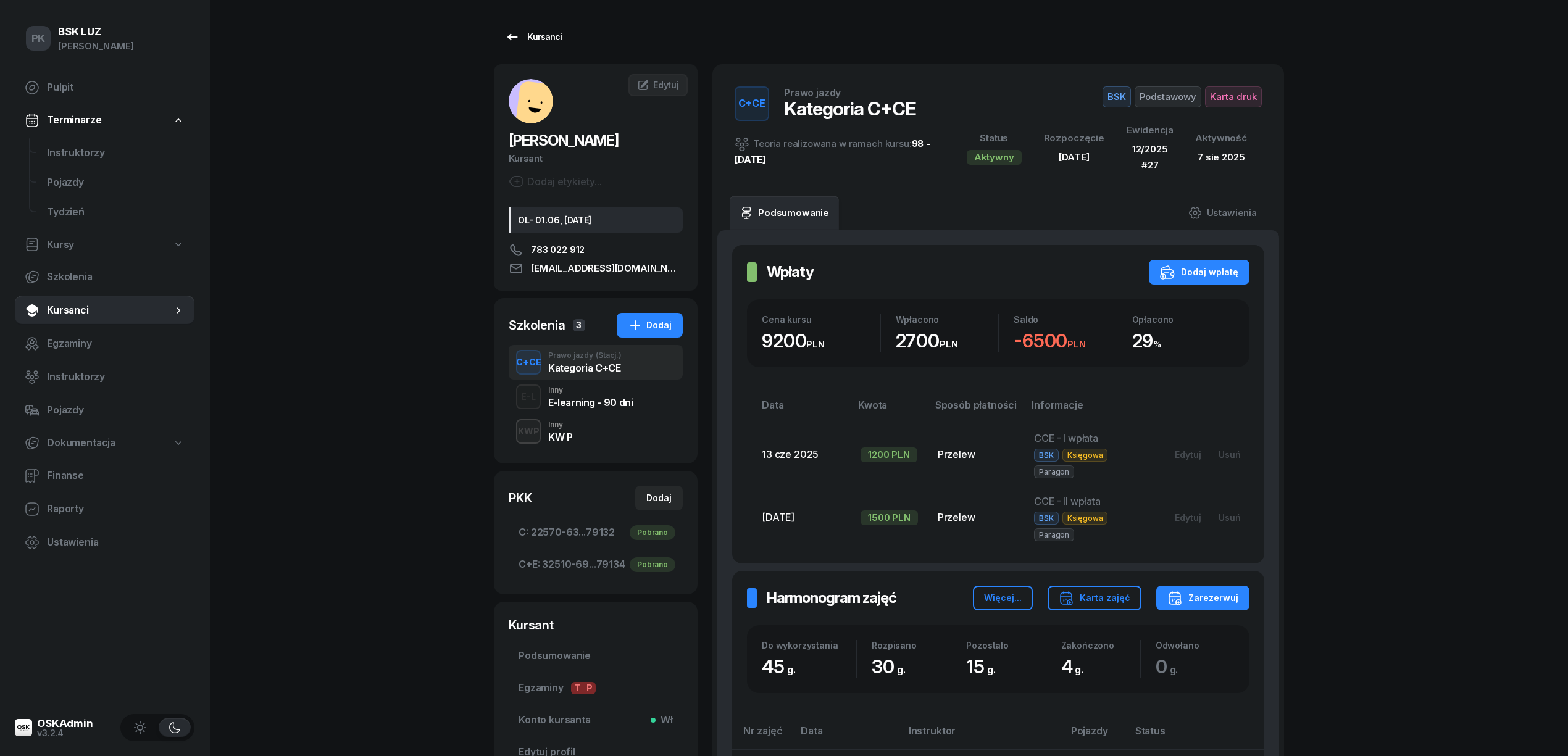
click at [548, 31] on div "Kursanci" at bounding box center [533, 36] width 57 height 14
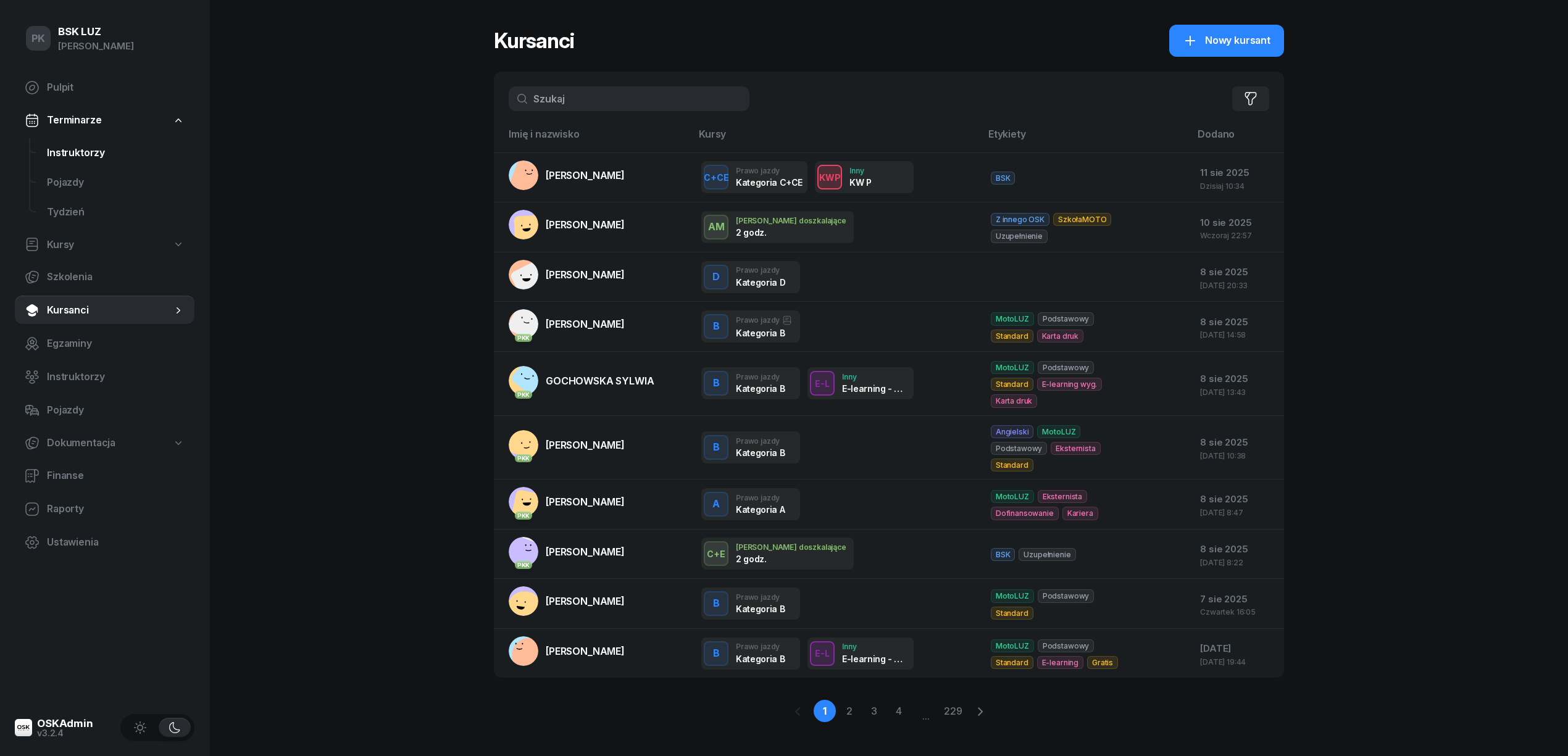
click at [85, 145] on span "Instruktorzy" at bounding box center [115, 153] width 137 height 16
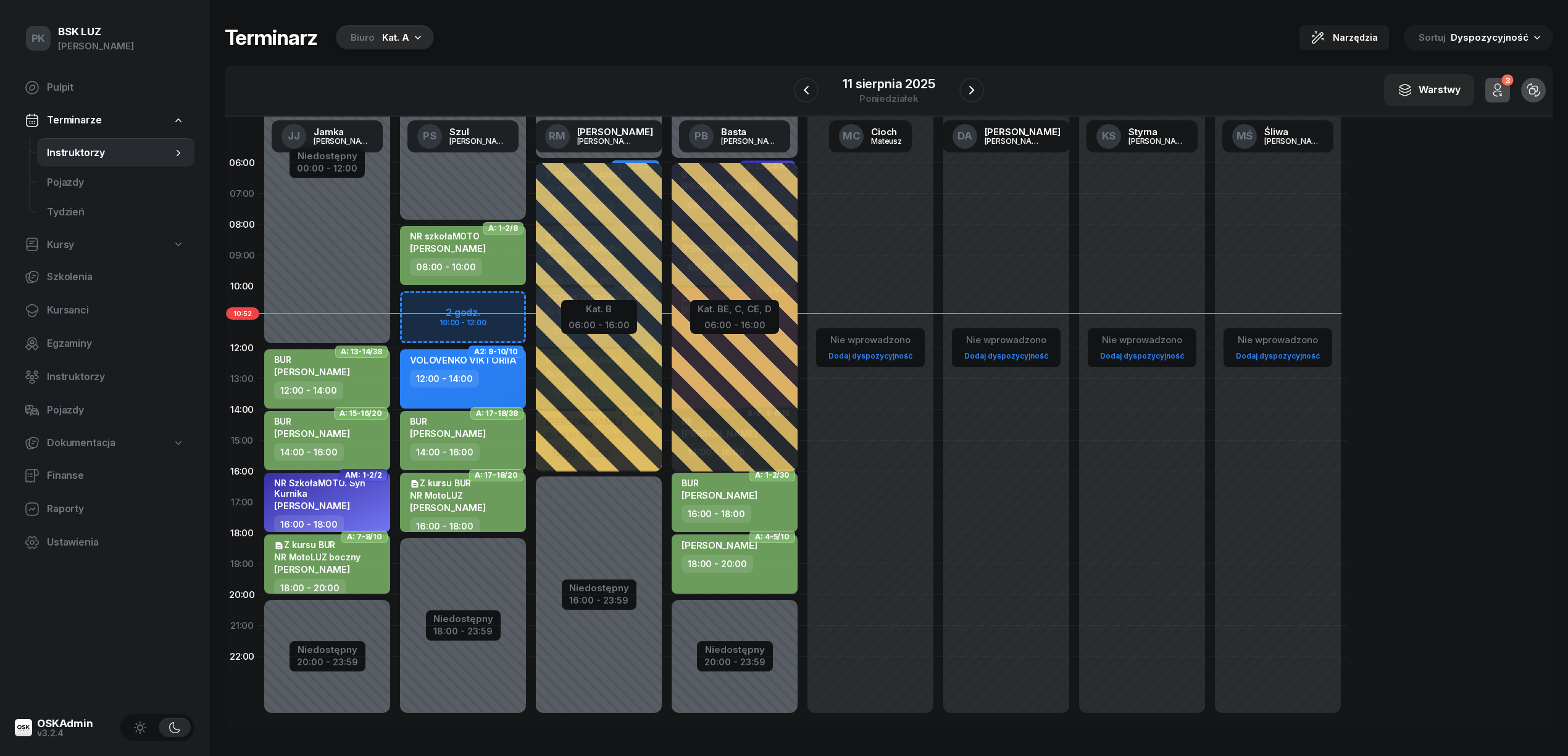
click at [383, 41] on div "Kat. A" at bounding box center [396, 37] width 27 height 14
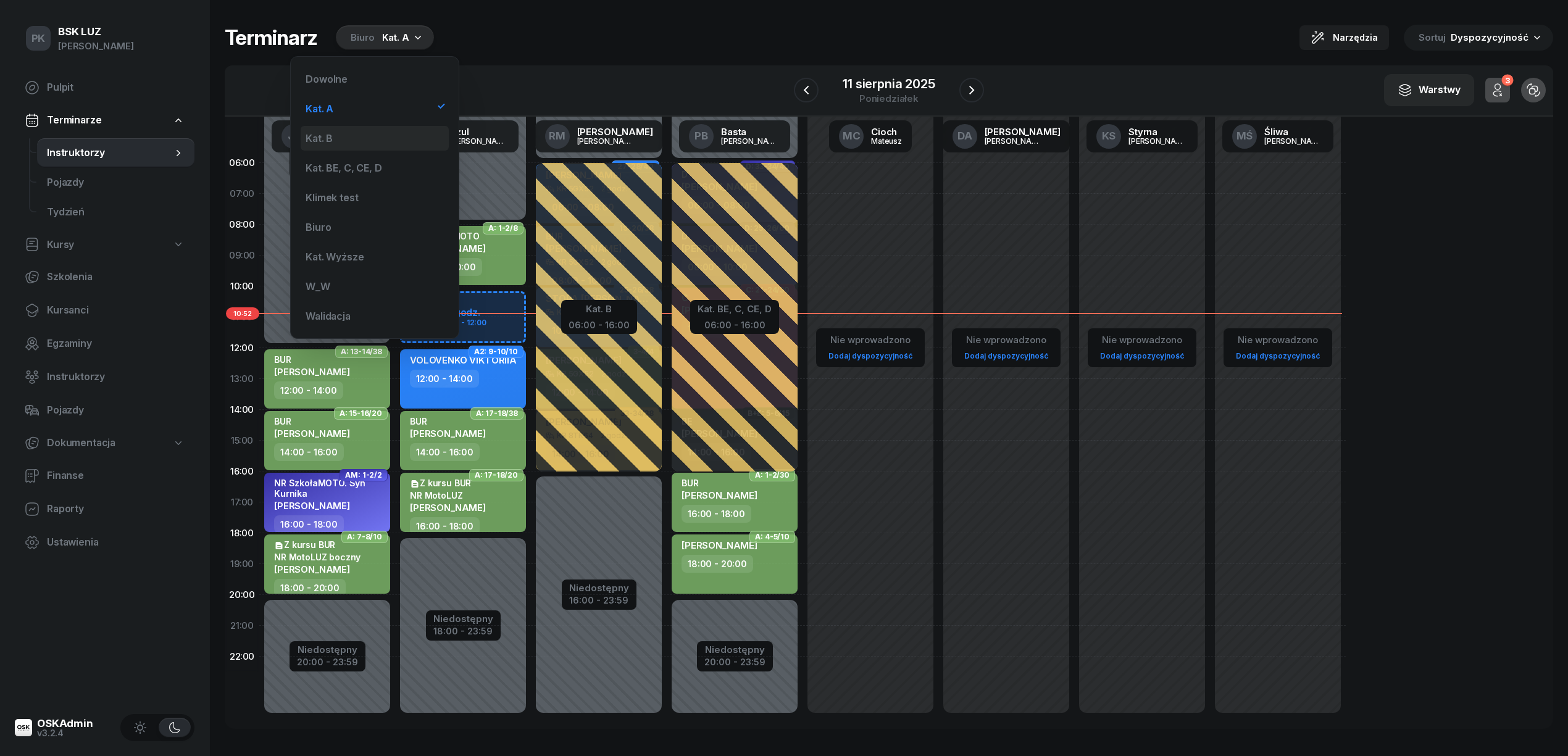
click at [391, 134] on div "Kat. B" at bounding box center [375, 138] width 148 height 25
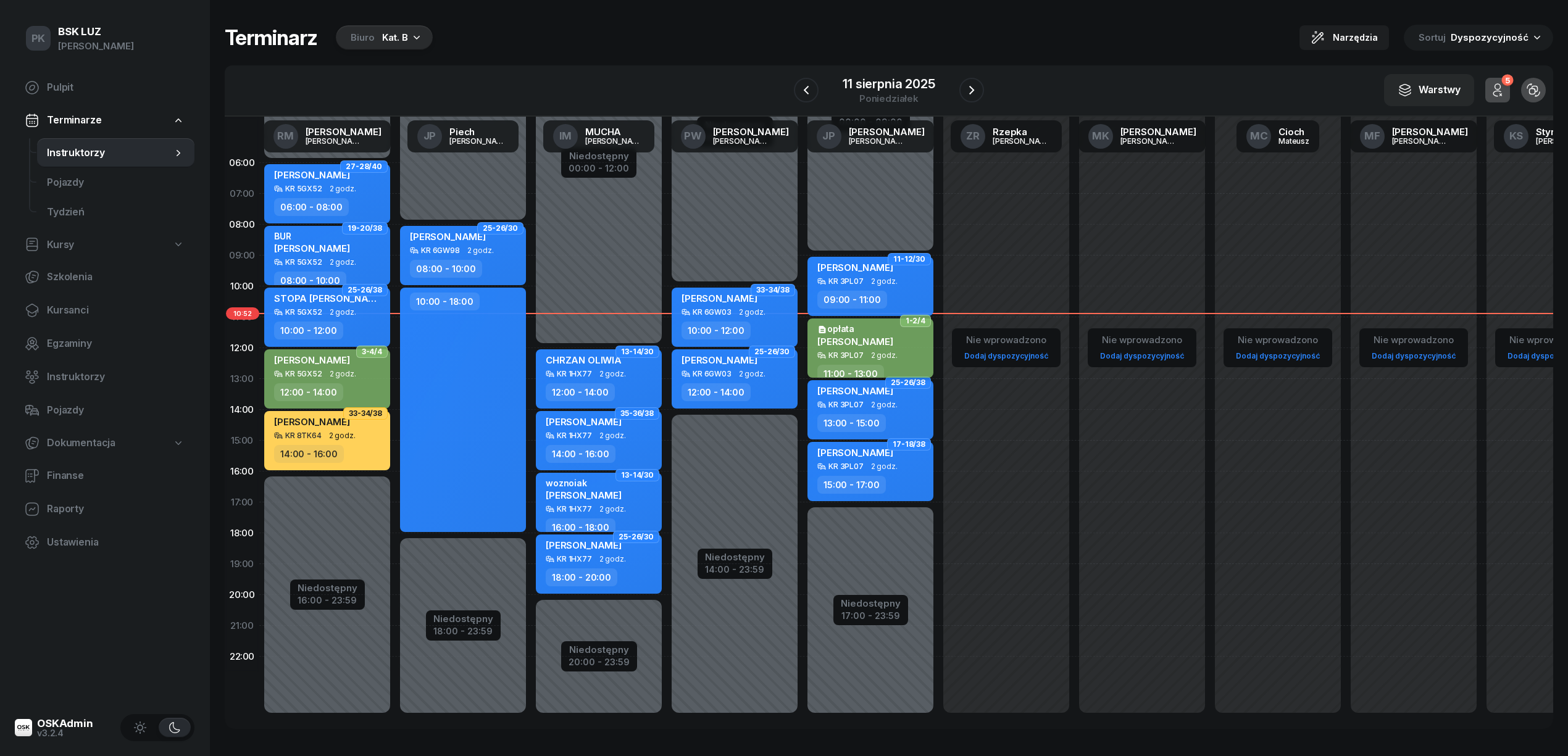
drag, startPoint x: 900, startPoint y: 349, endPoint x: 900, endPoint y: 357, distance: 8.0
click at [900, 356] on div "opłata FRUKACZ SZYMON KR 3PL07 2 godz. 11:00 - 13:00" at bounding box center [870, 348] width 126 height 59
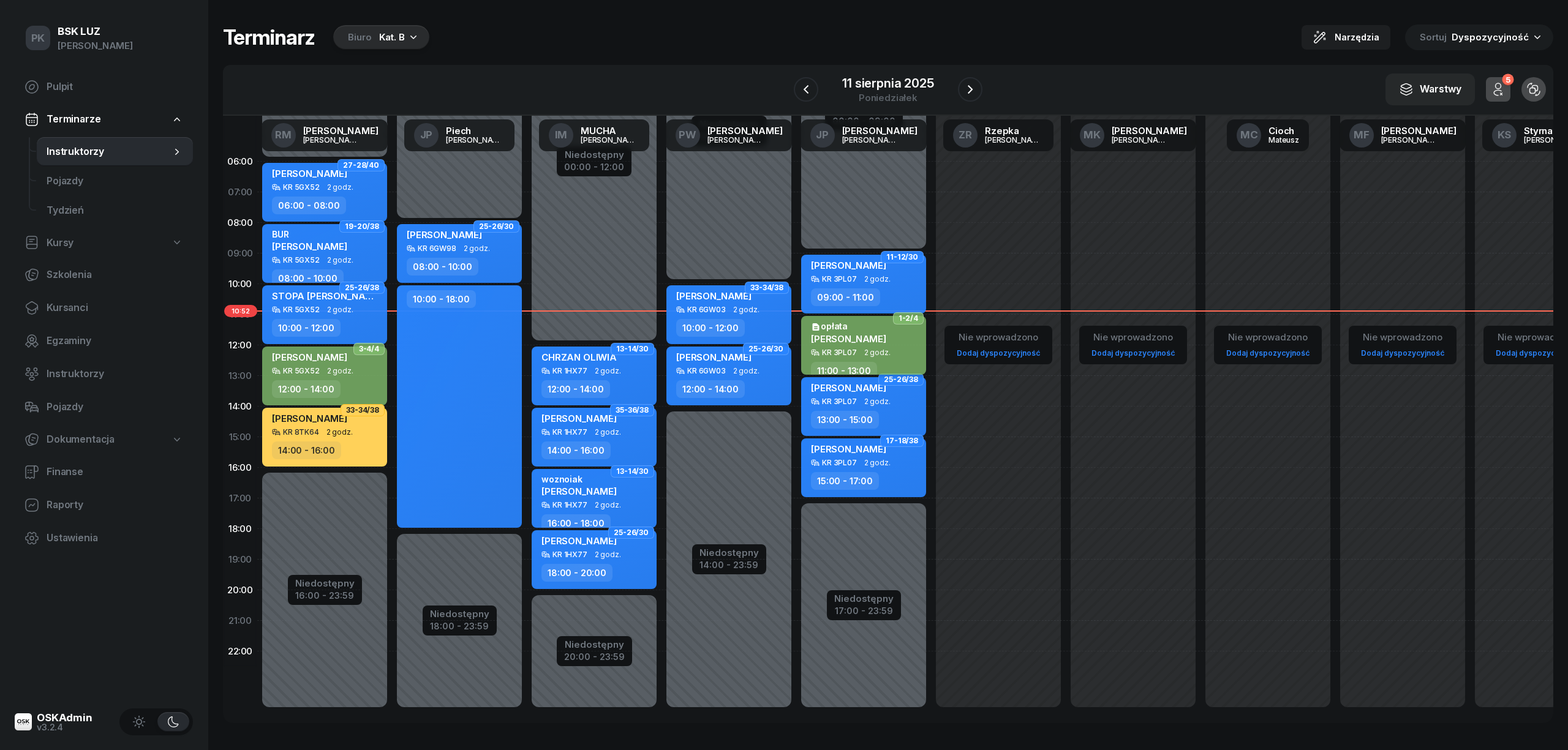
select select "11"
select select "13"
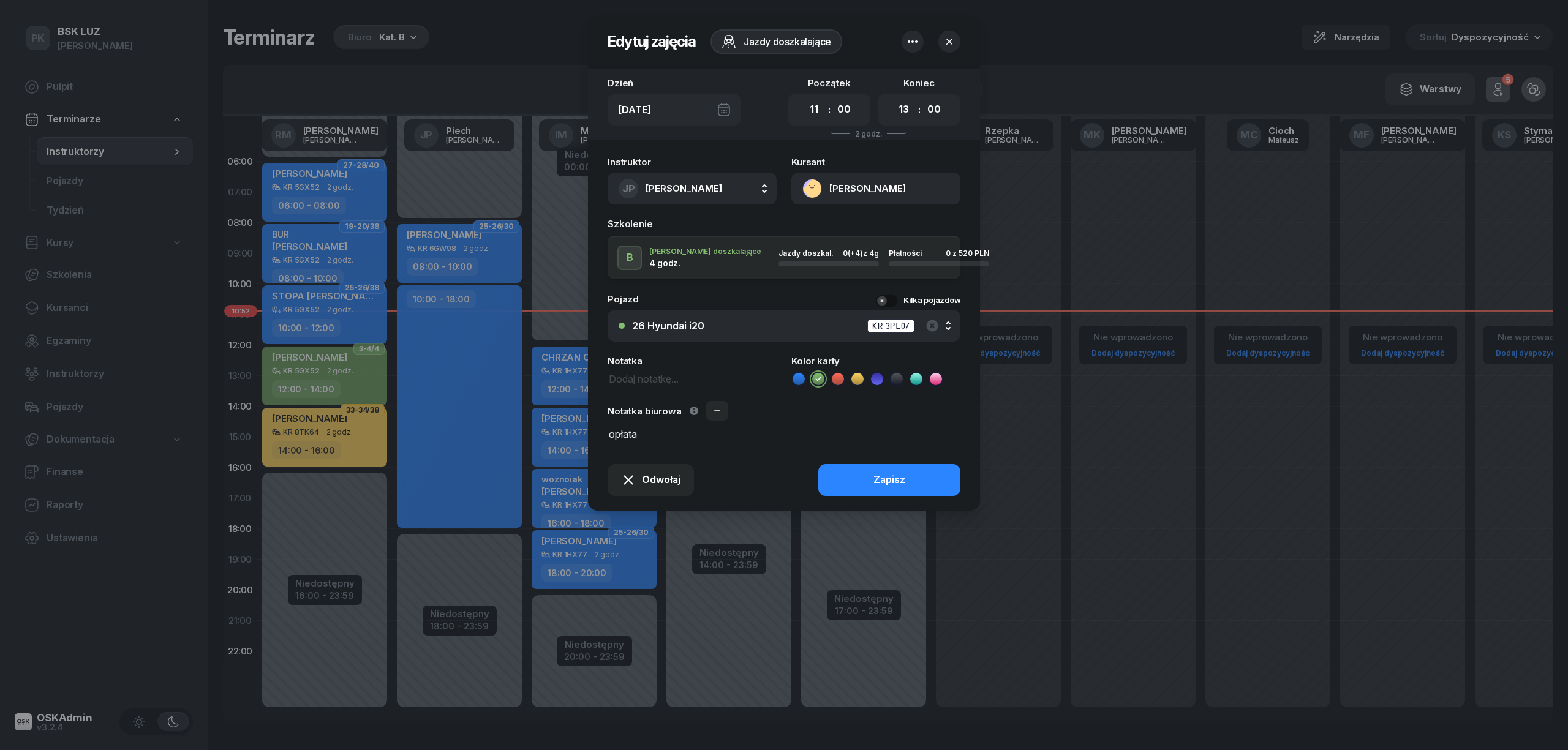
click at [898, 190] on button "FRUKACZ SZYMON" at bounding box center [876, 188] width 169 height 32
click at [882, 225] on link "Otwórz profil" at bounding box center [875, 230] width 161 height 30
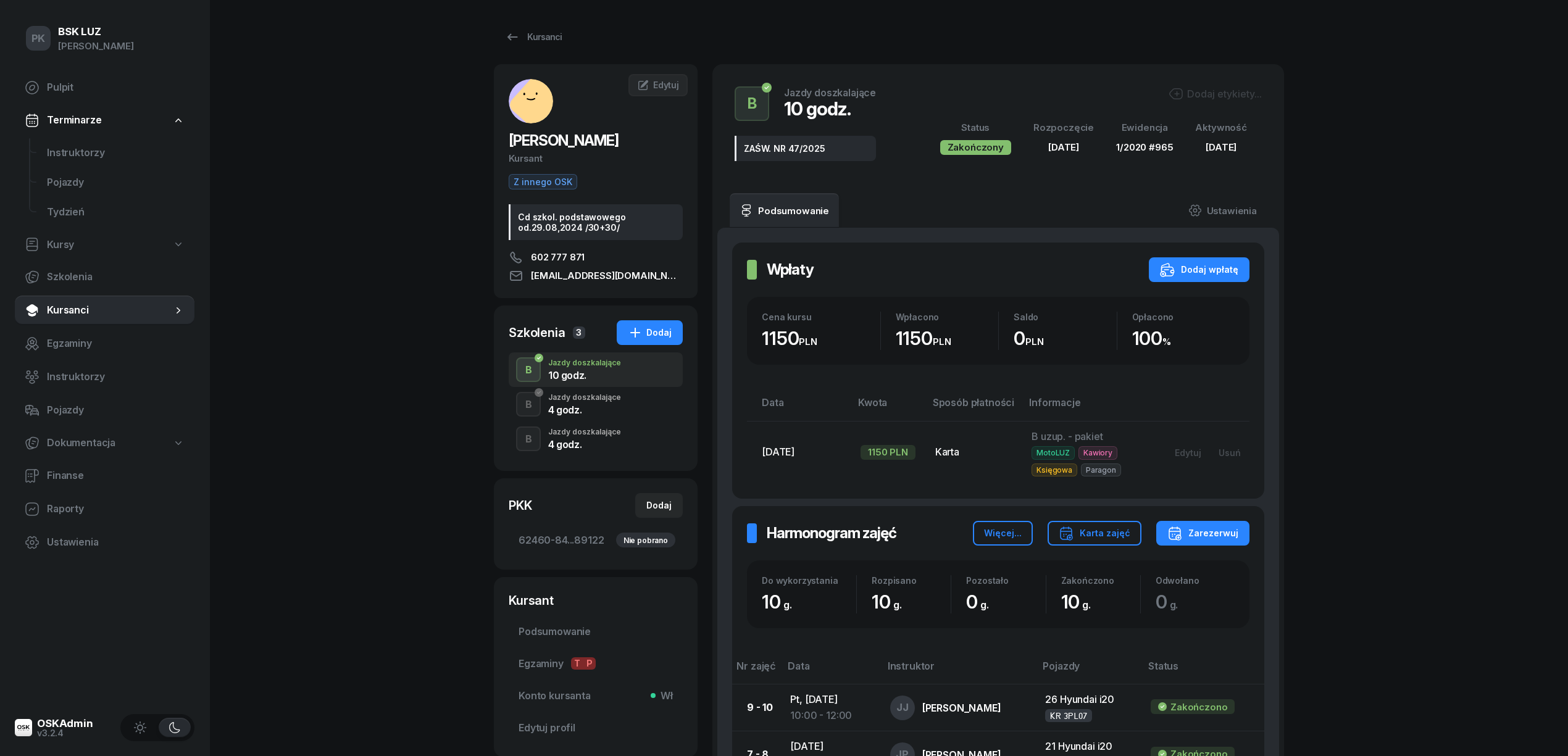
click at [592, 414] on div "4 godz." at bounding box center [585, 410] width 73 height 10
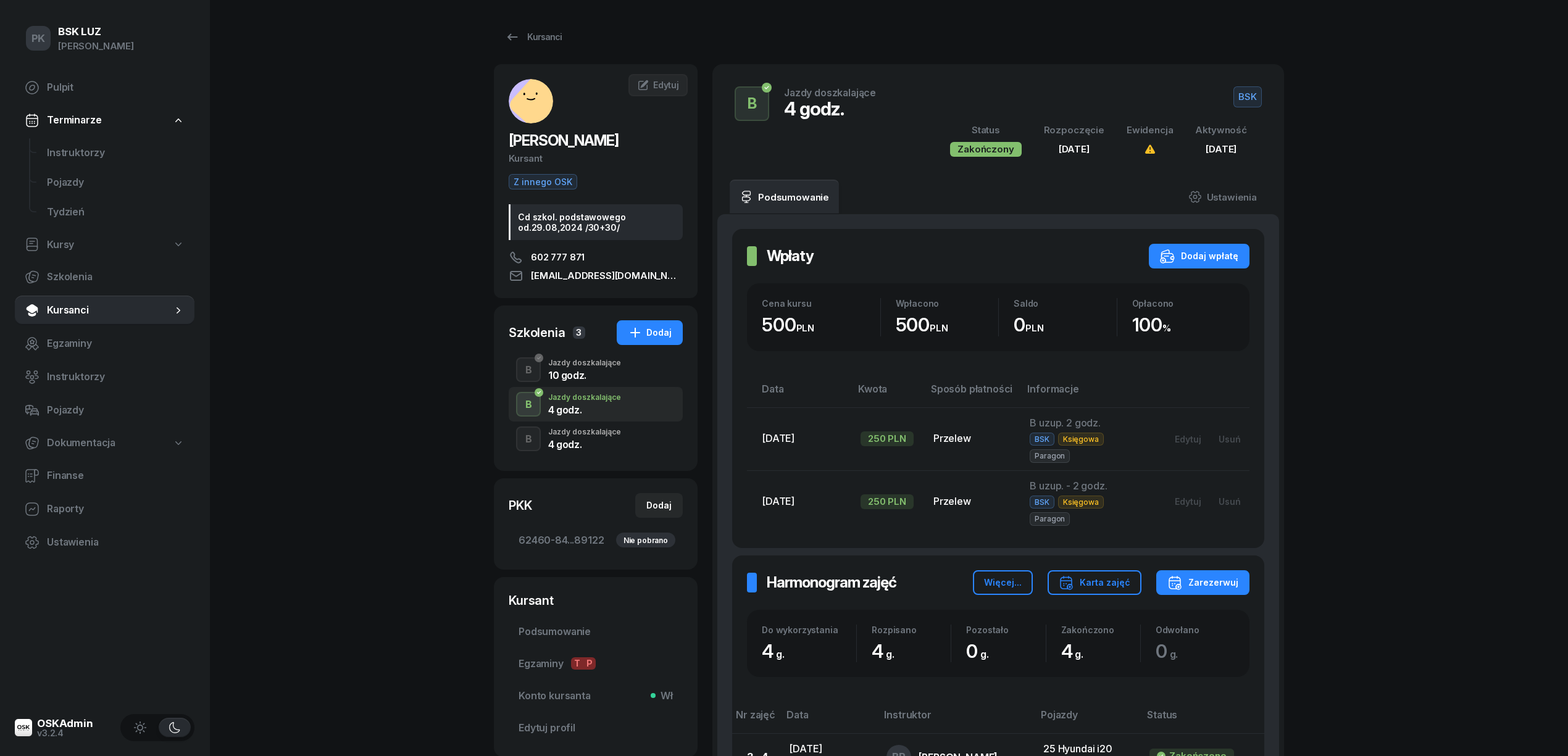
click at [606, 436] on div "Jazdy doszkalające" at bounding box center [585, 431] width 73 height 8
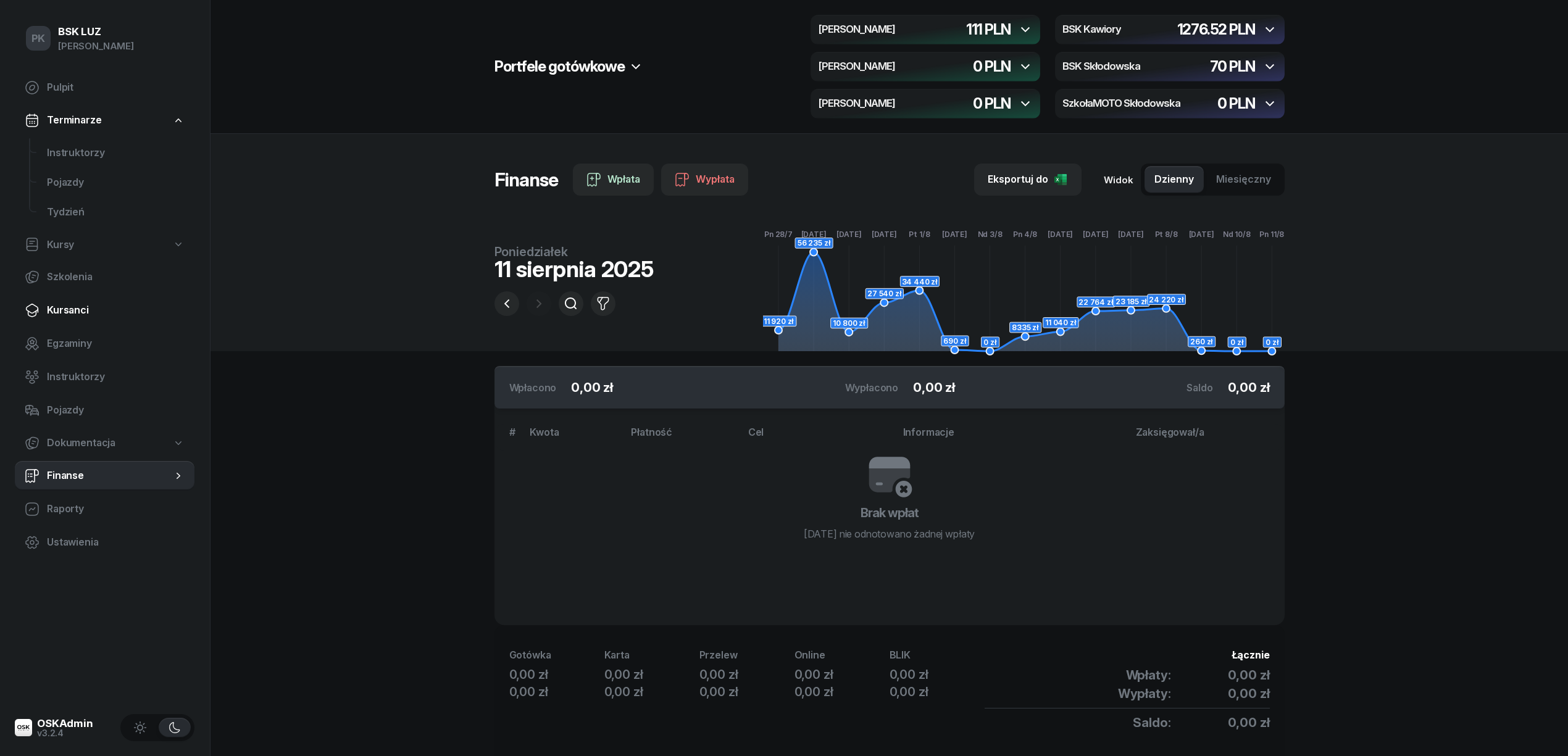
click at [71, 309] on span "Kursanci" at bounding box center [115, 310] width 137 height 16
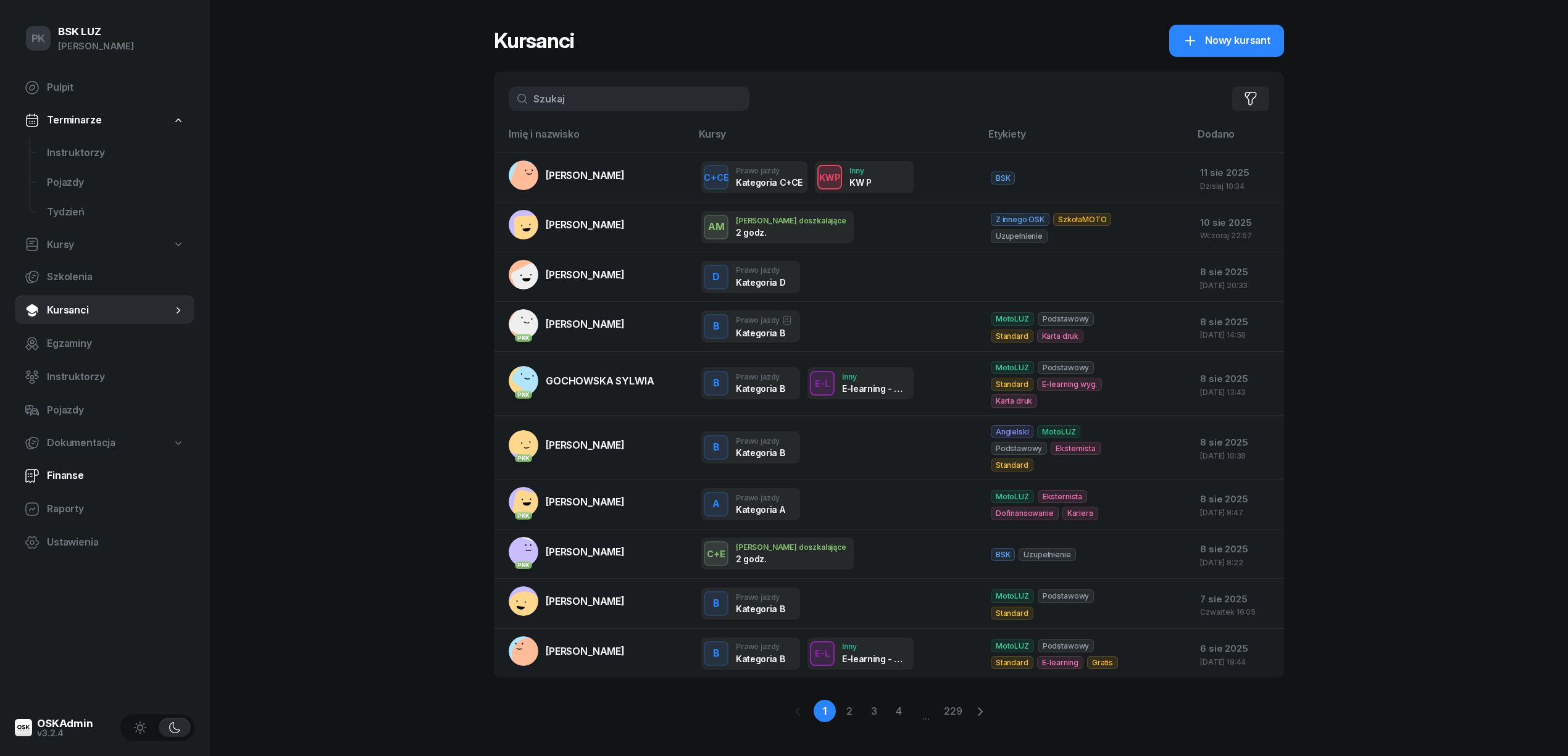
click at [67, 478] on span "Finanse" at bounding box center [115, 475] width 137 height 16
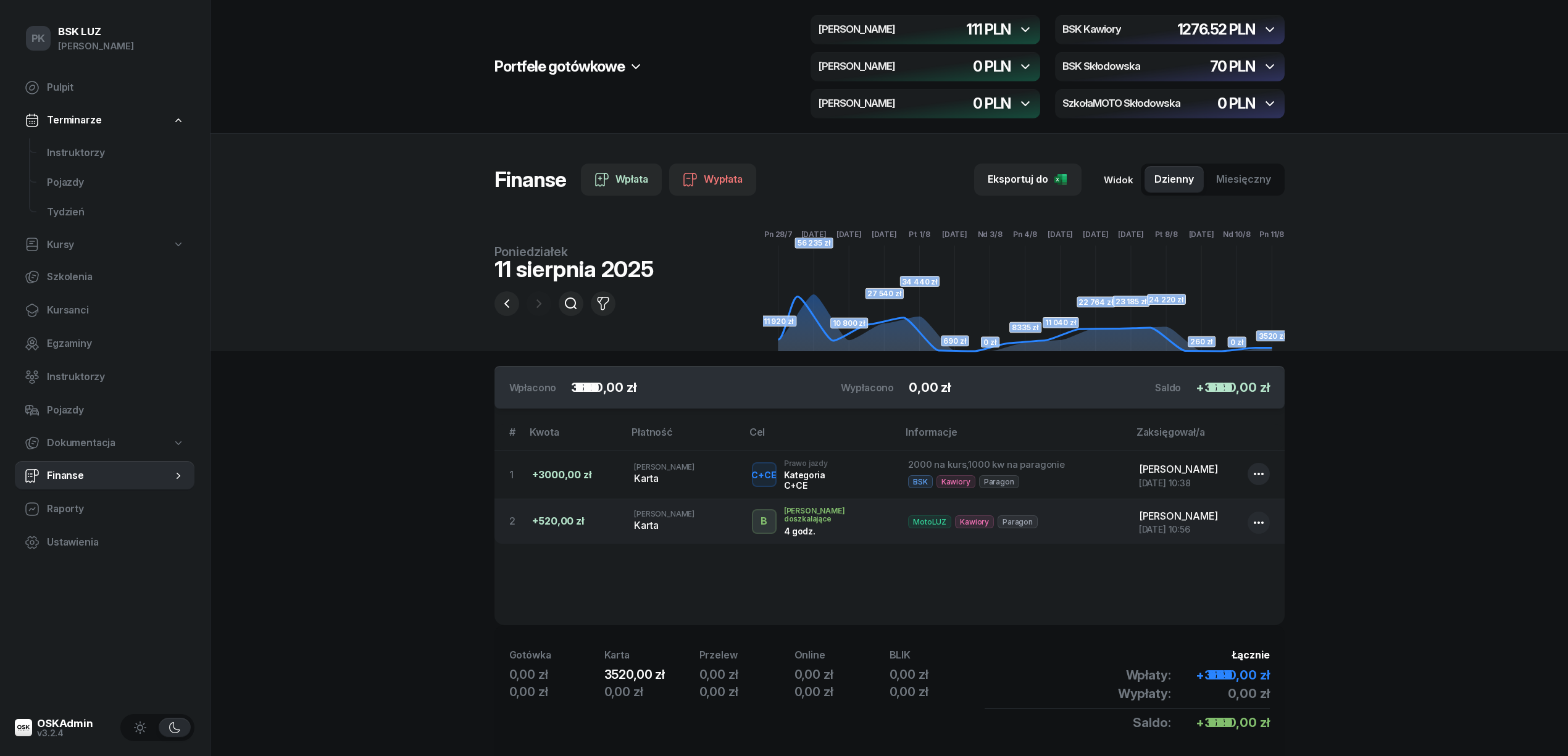
click at [81, 441] on span "Dokumentacja" at bounding box center [81, 442] width 69 height 16
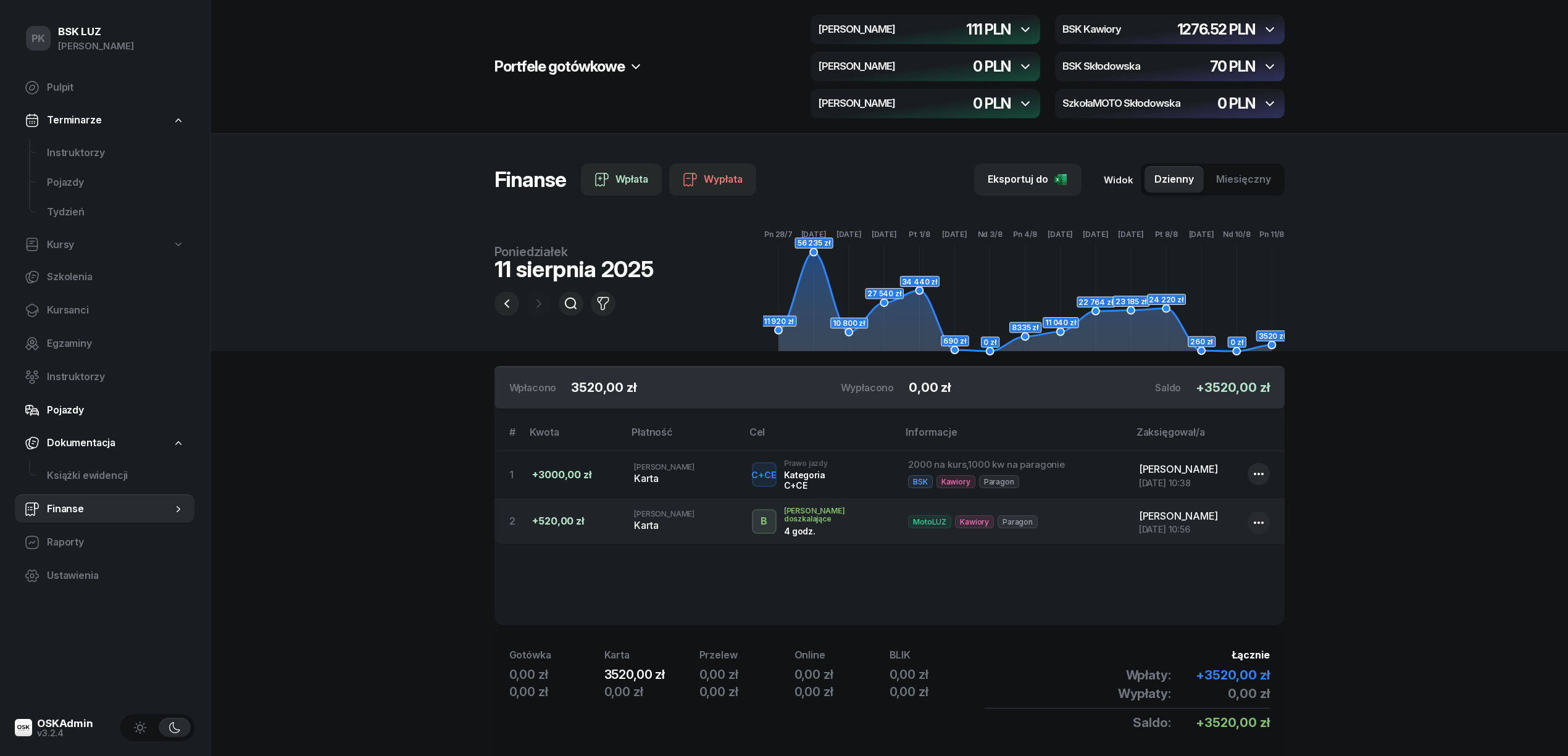
click at [75, 415] on span "Pojazdy" at bounding box center [115, 410] width 137 height 16
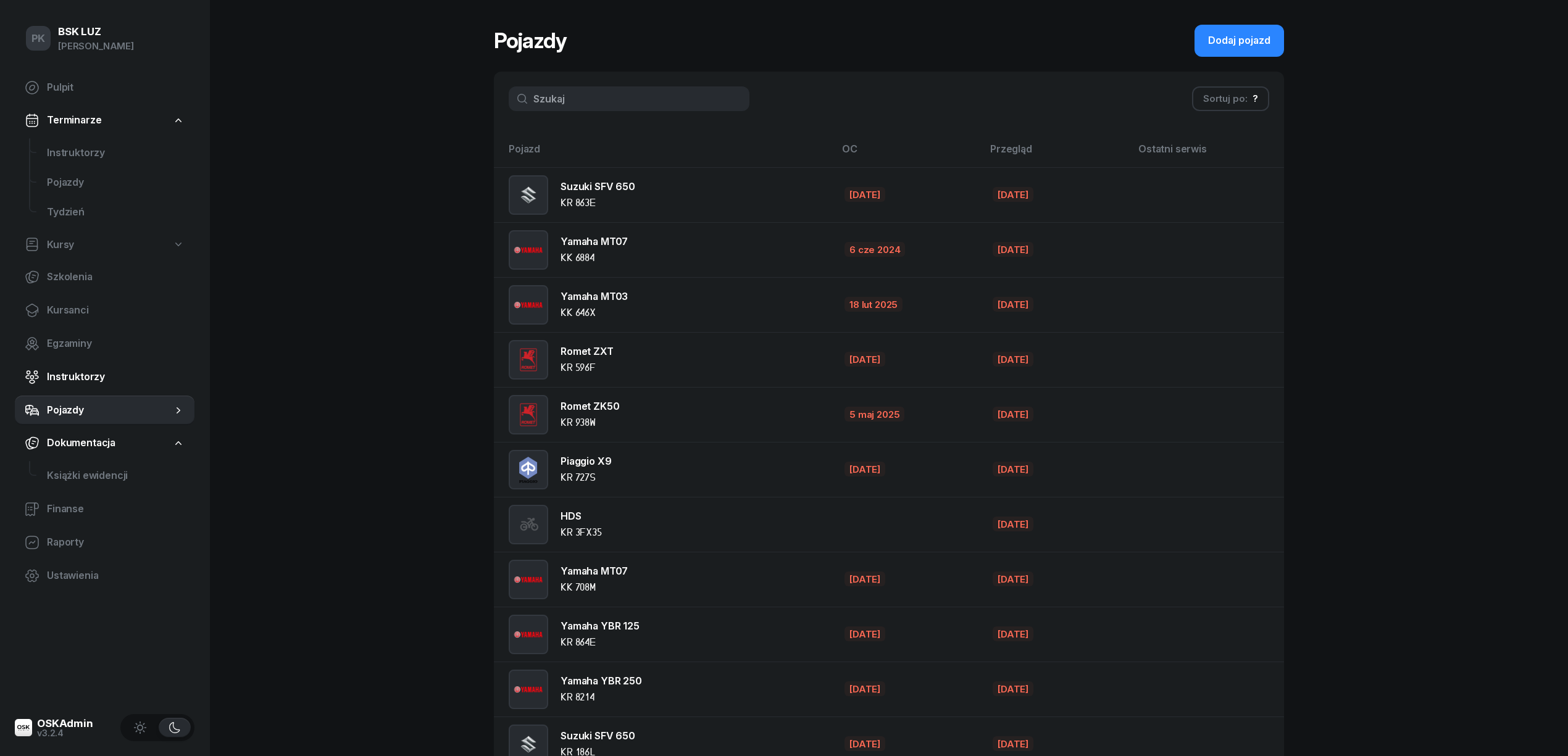
click at [84, 379] on span "Instruktorzy" at bounding box center [115, 377] width 137 height 16
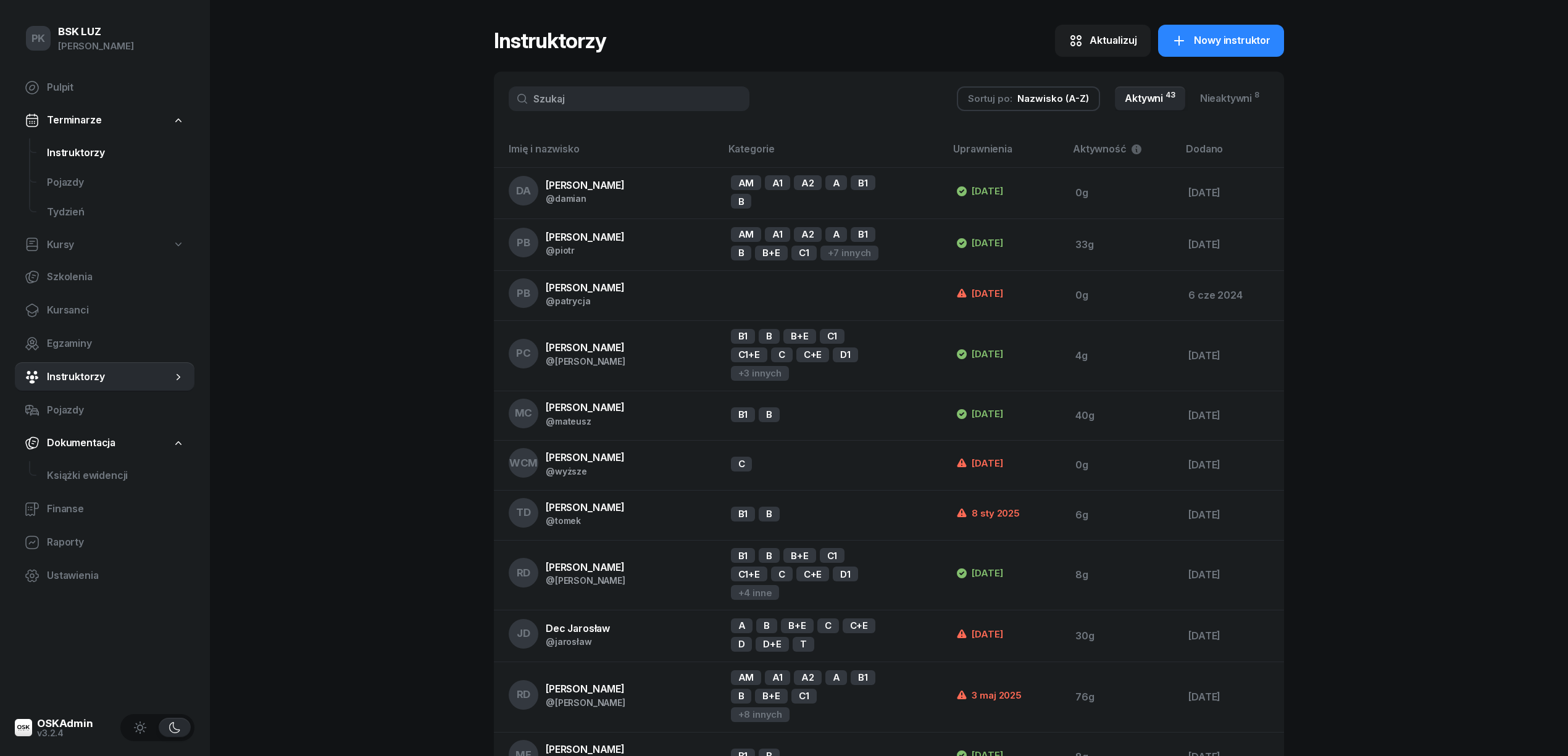
click at [83, 153] on span "Instruktorzy" at bounding box center [115, 153] width 137 height 16
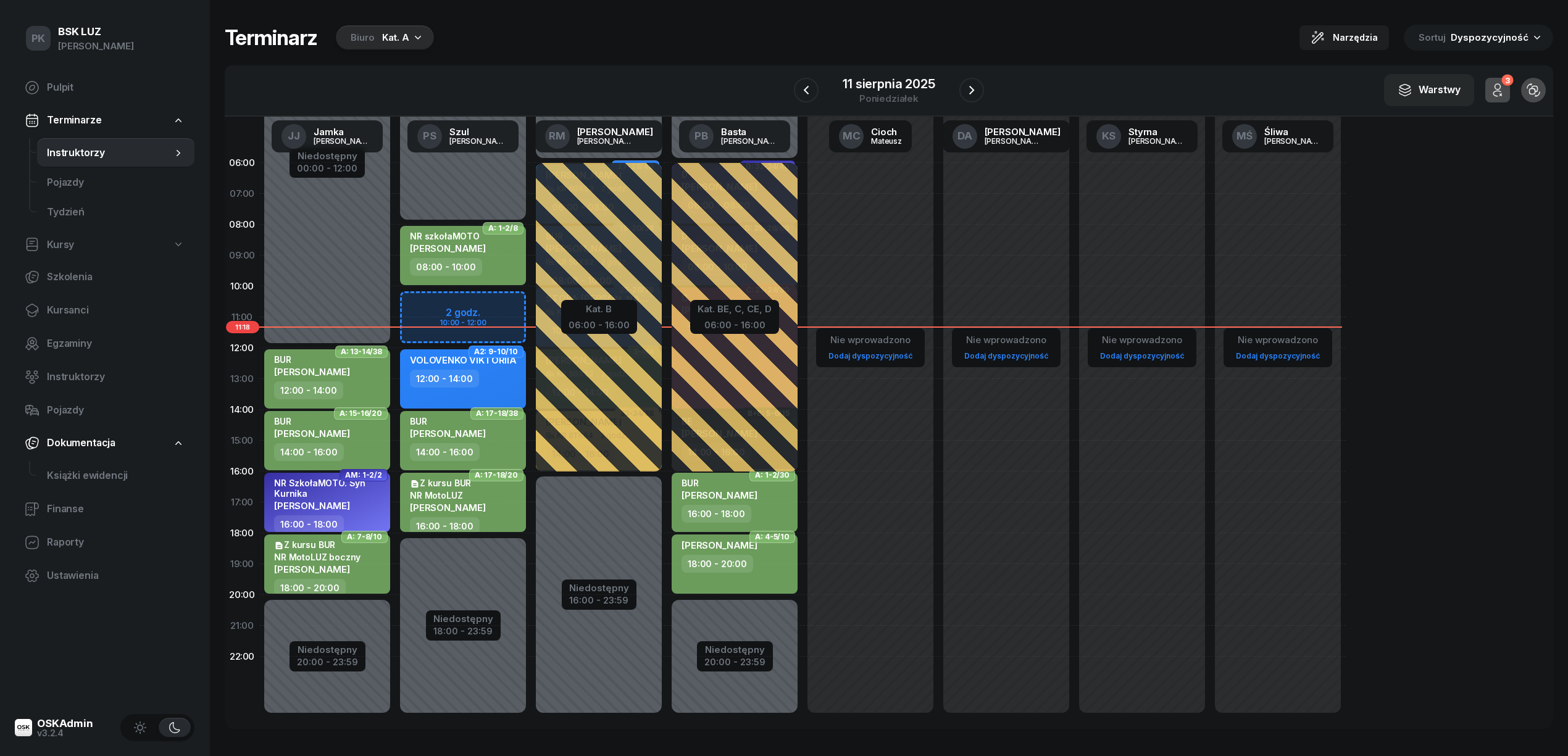
drag, startPoint x: 405, startPoint y: 31, endPoint x: 403, endPoint y: 37, distance: 6.3
click at [405, 33] on div "Kat. A" at bounding box center [396, 37] width 27 height 14
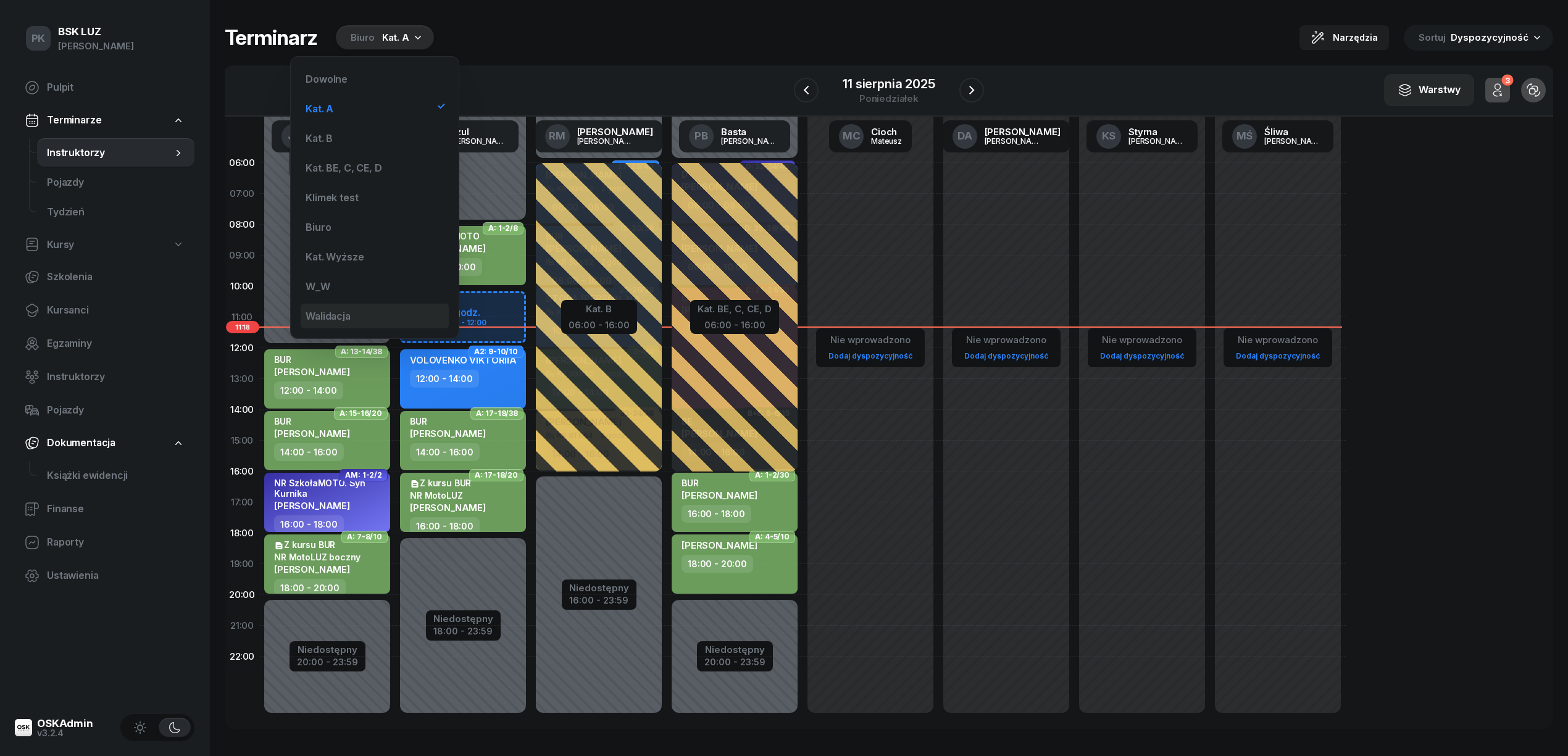
click at [353, 309] on div "Walidacja" at bounding box center [375, 315] width 148 height 25
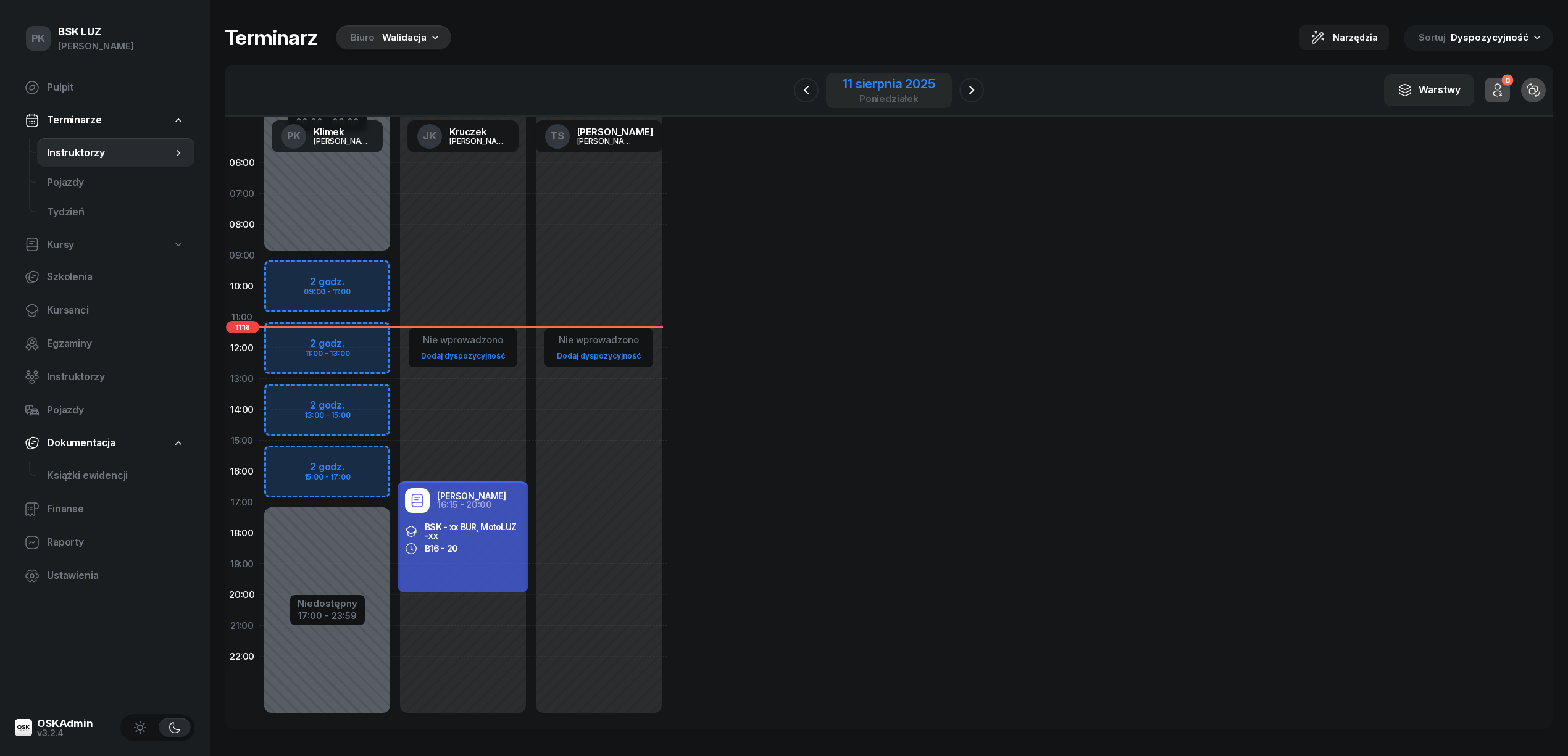
click at [915, 78] on div "11 sierpnia 2025" at bounding box center [888, 84] width 92 height 13
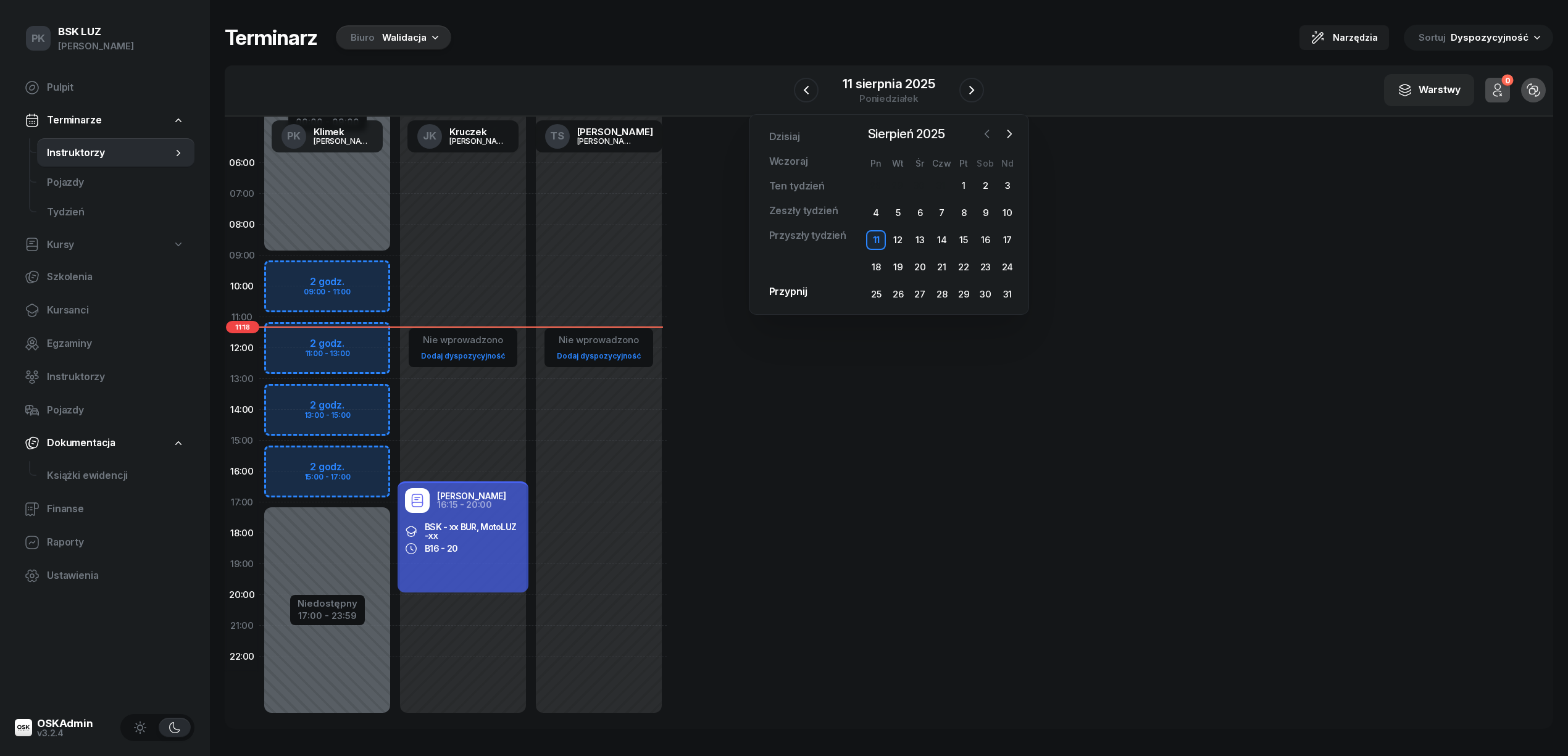
click at [994, 131] on button "button" at bounding box center [987, 134] width 19 height 19
click at [967, 263] on div "25" at bounding box center [963, 267] width 19 height 19
